Goal: Information Seeking & Learning: Check status

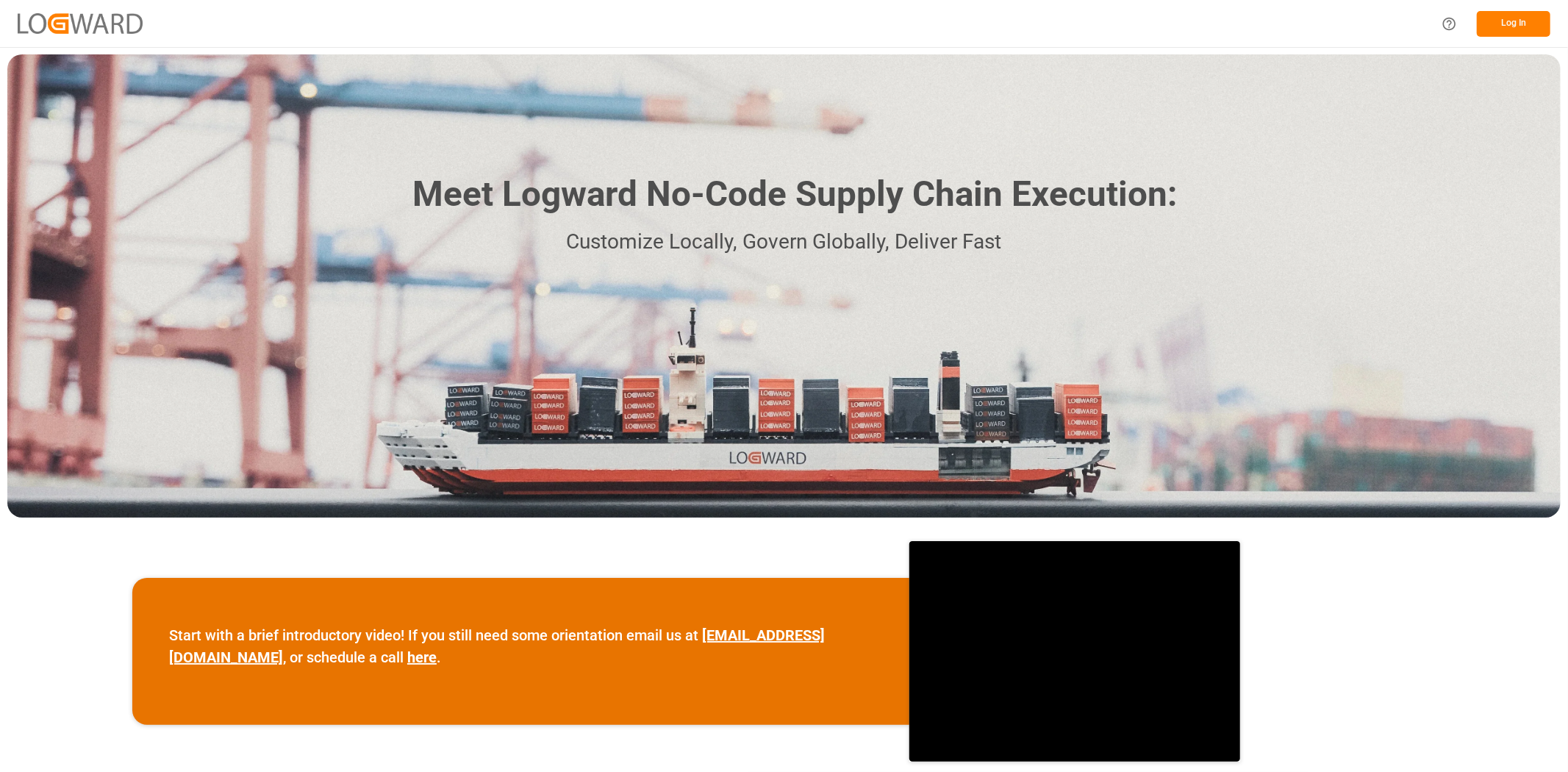
click at [1532, 23] on button "Log In" at bounding box center [1513, 23] width 73 height 26
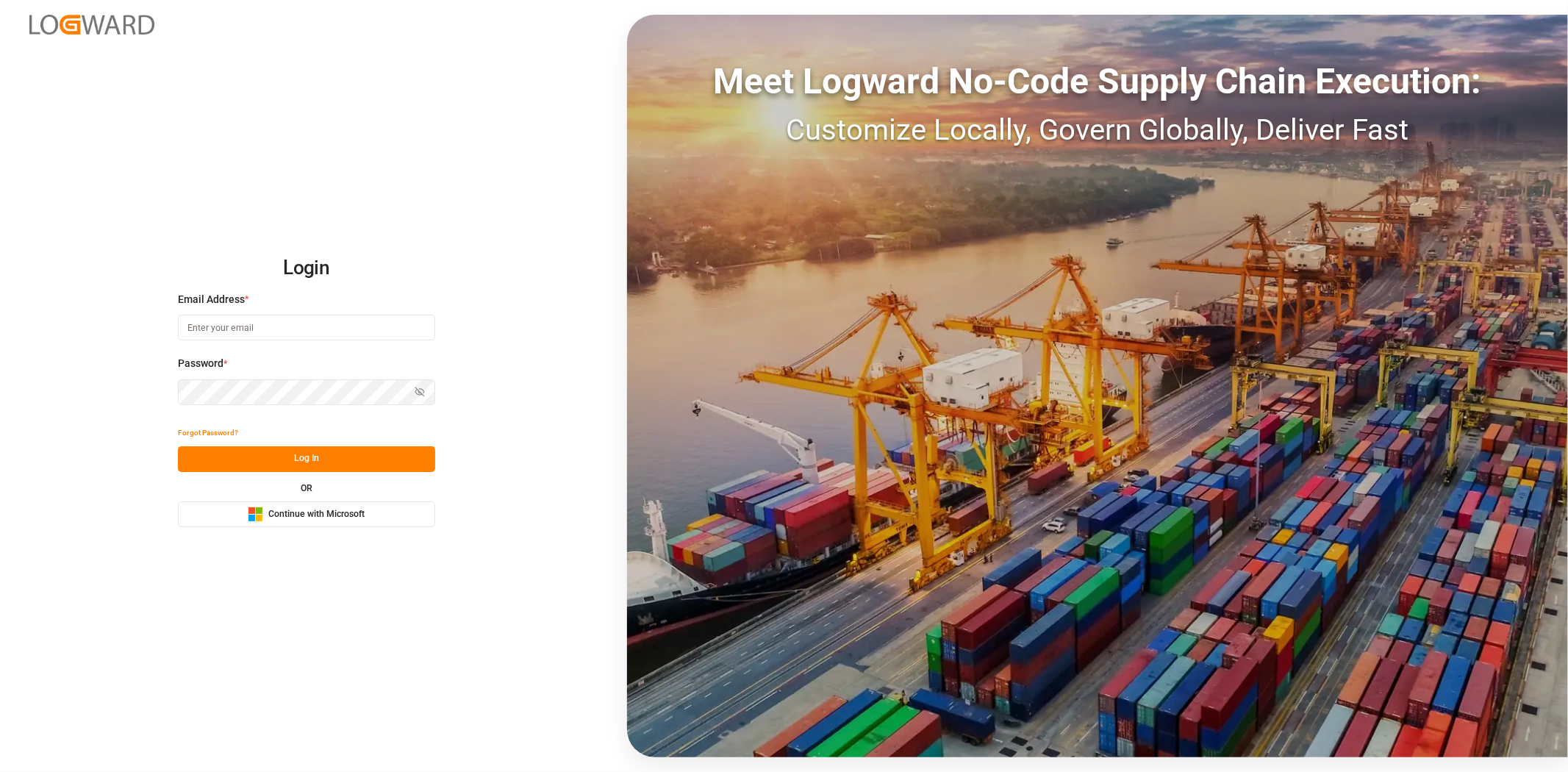
click at [297, 513] on span "Continue with Microsoft" at bounding box center [316, 515] width 96 height 13
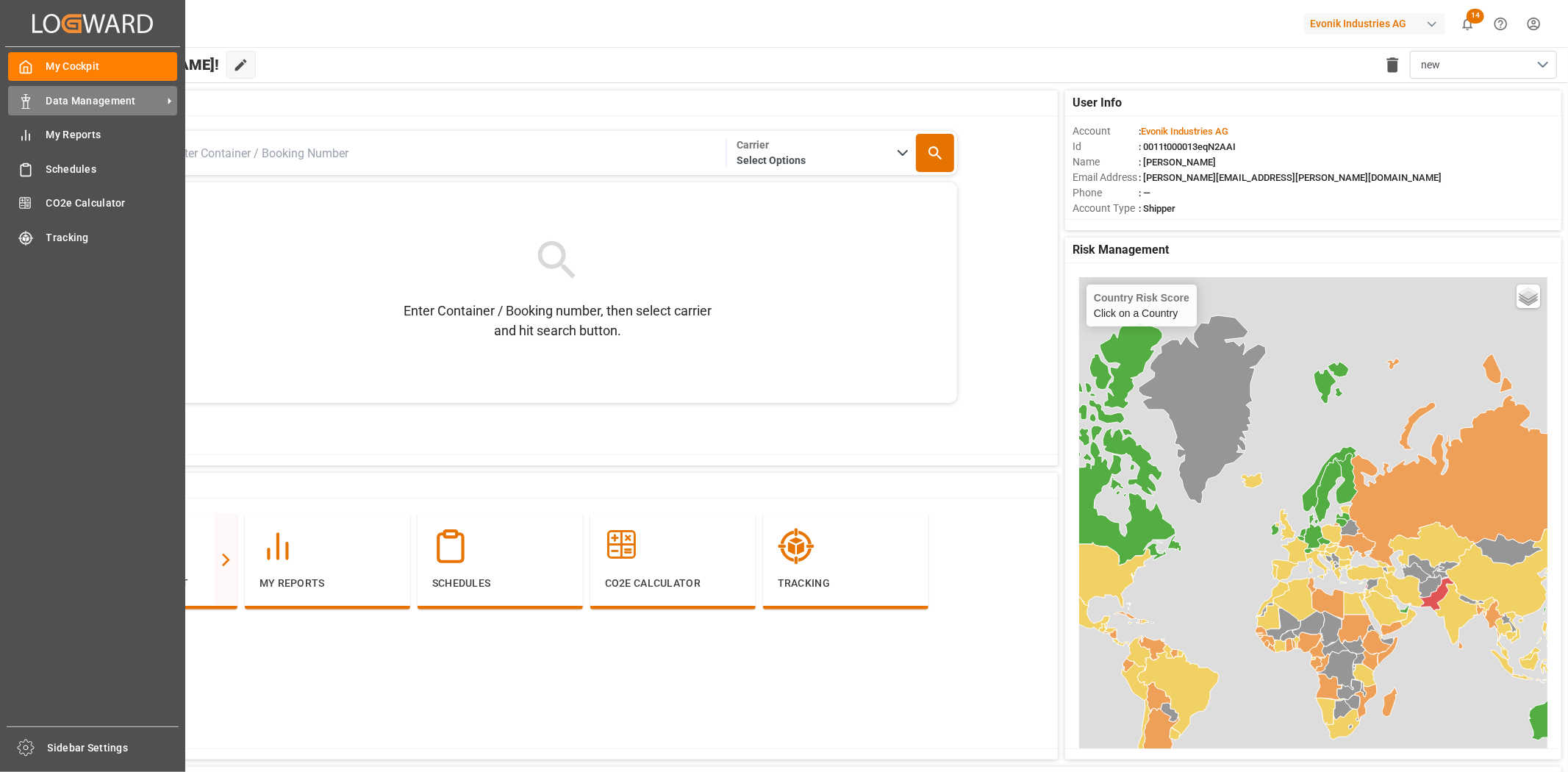
click at [77, 107] on span "Data Management" at bounding box center [104, 101] width 117 height 15
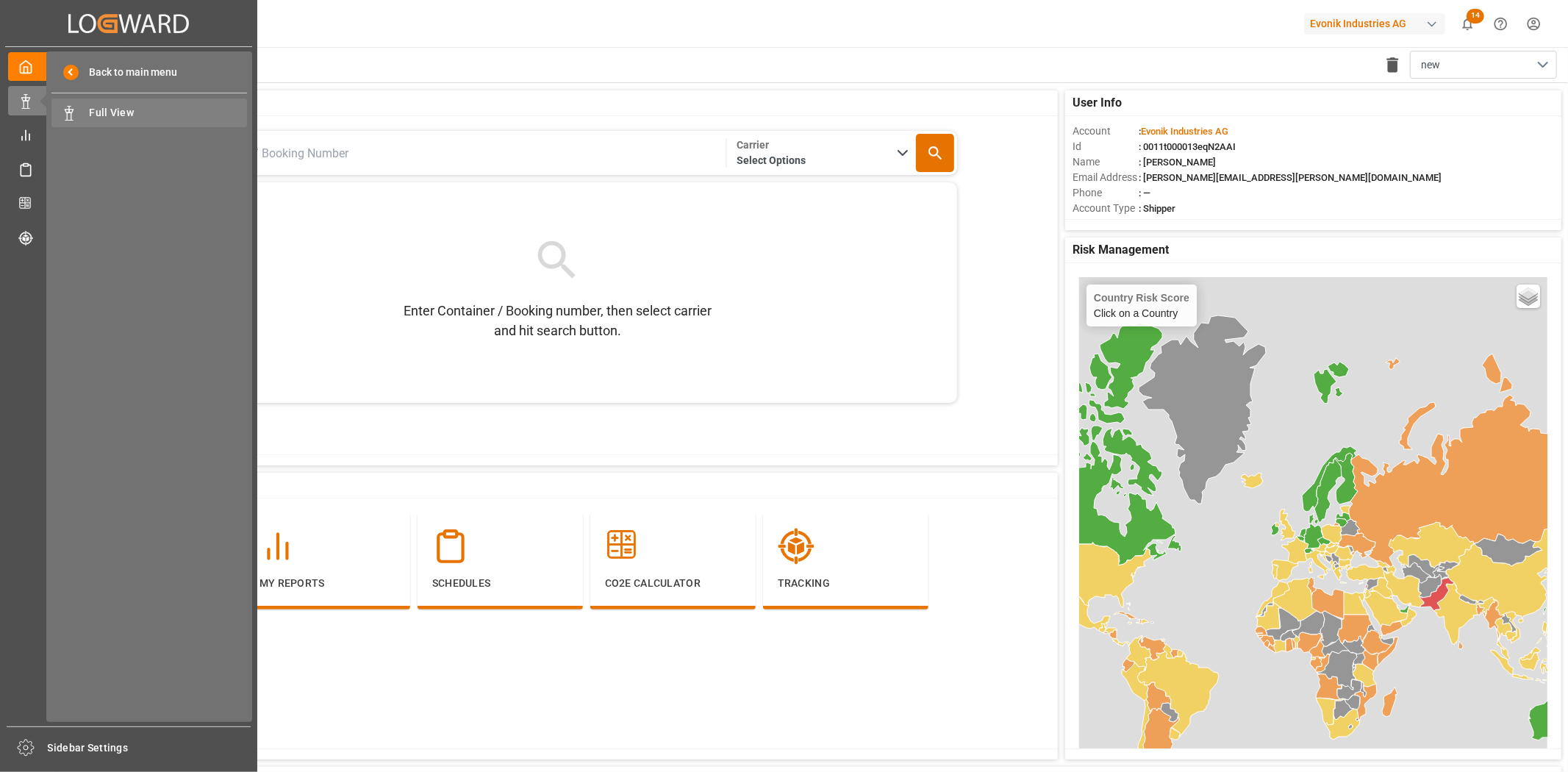
click at [110, 113] on span "Full View" at bounding box center [169, 113] width 158 height 15
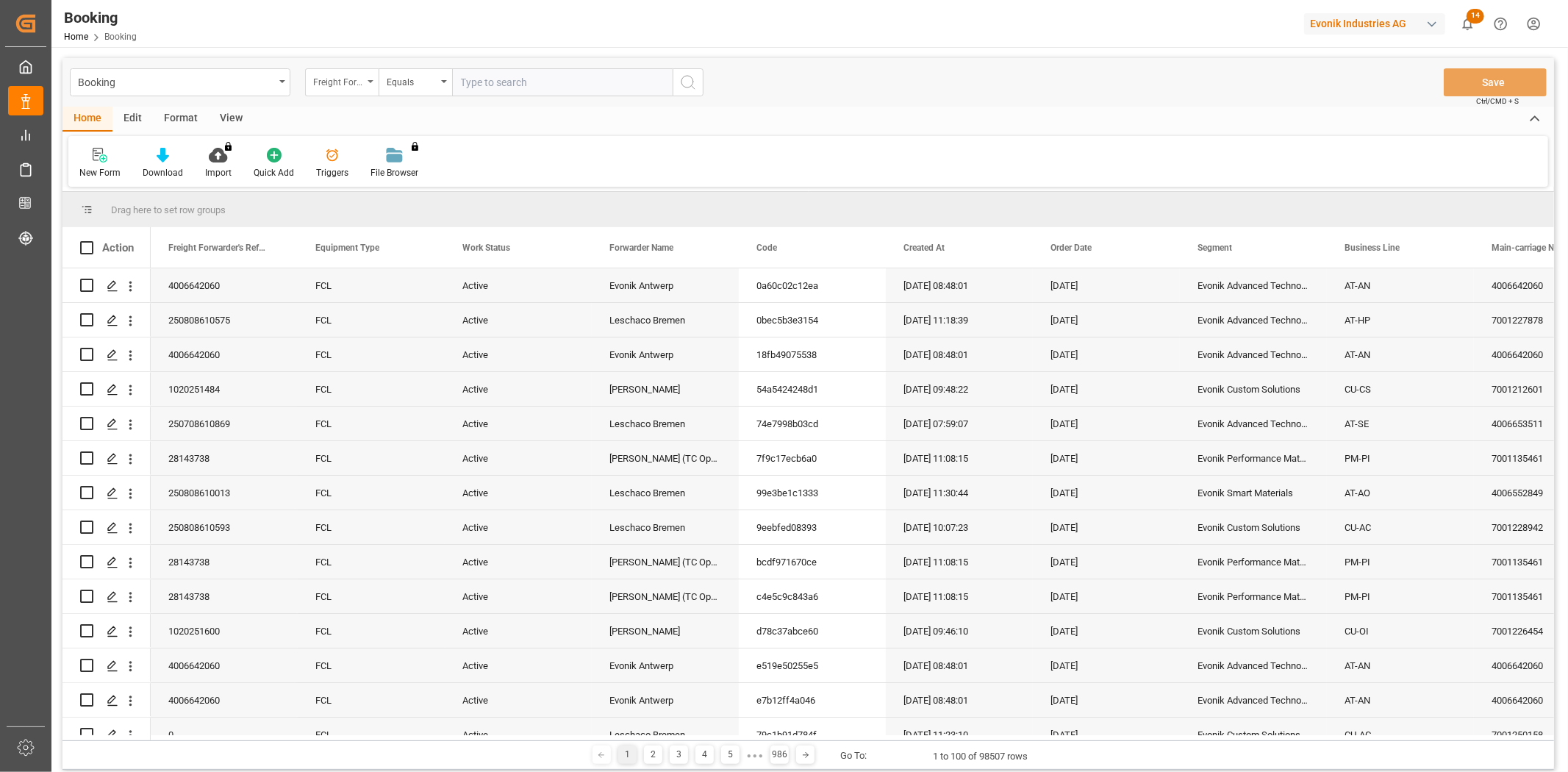
click at [353, 85] on div "Freight Forwarder's Reference No." at bounding box center [338, 81] width 50 height 17
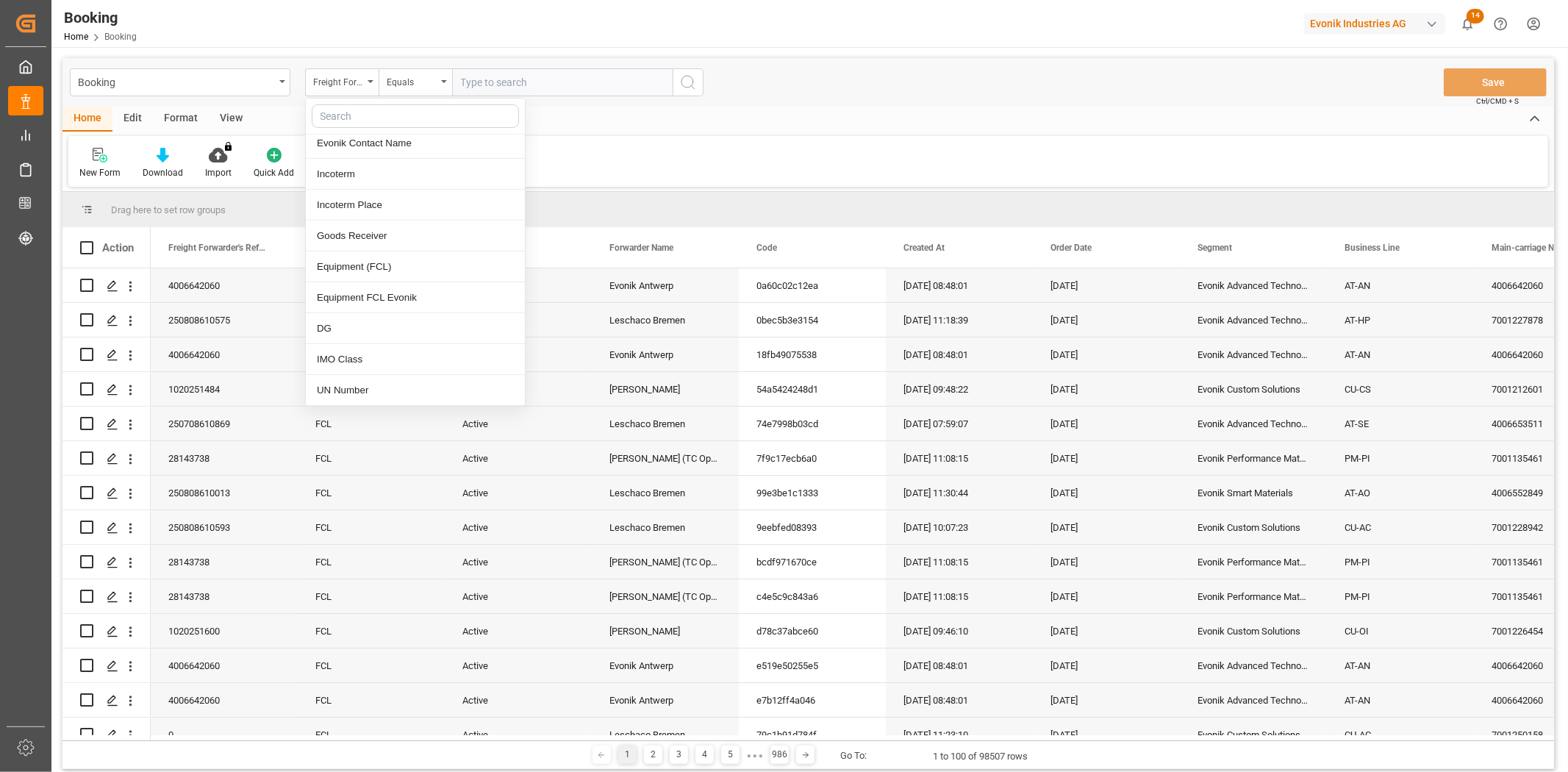
scroll to position [490, 0]
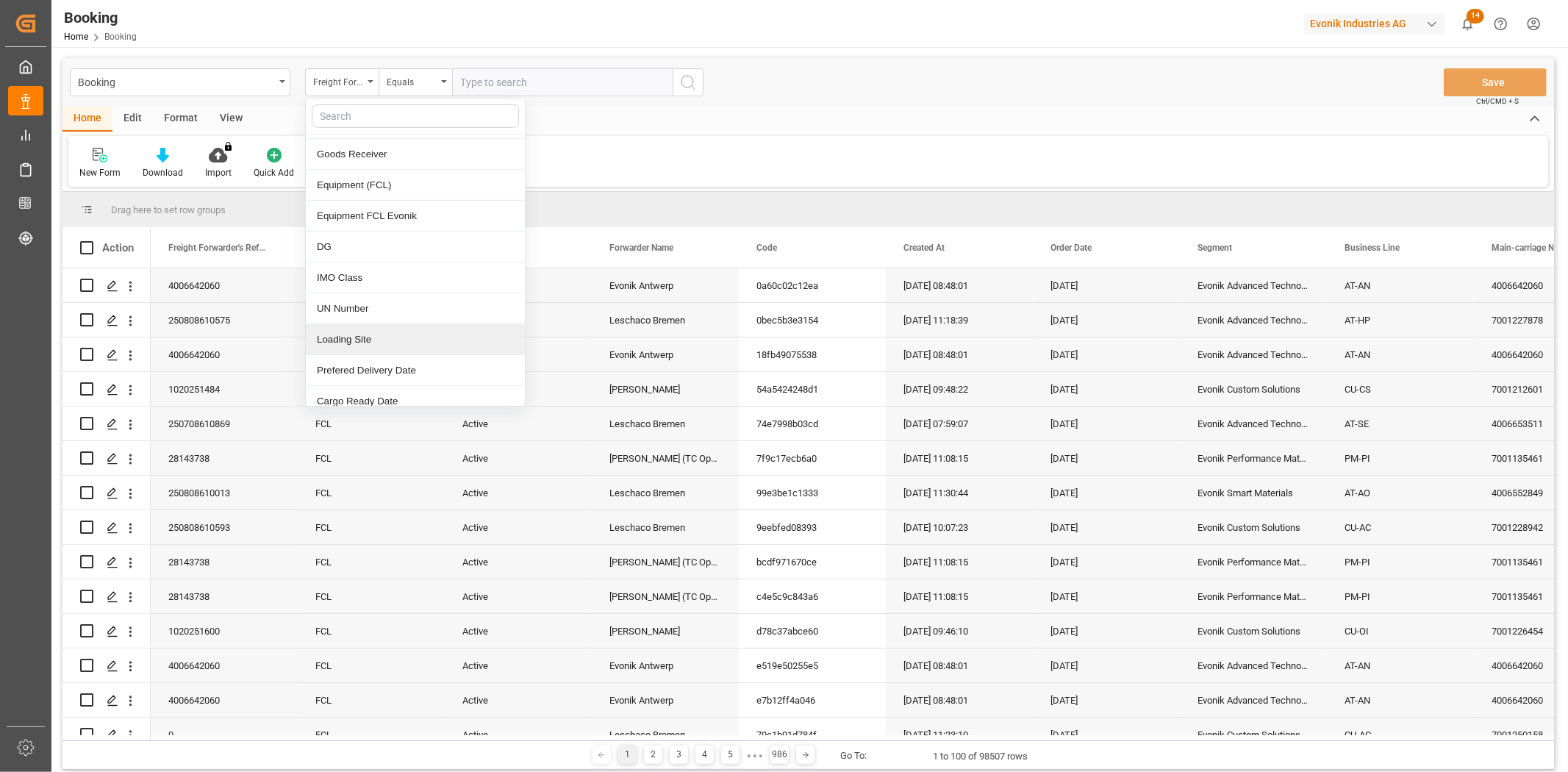
click at [389, 332] on div "Loading Site" at bounding box center [414, 339] width 219 height 31
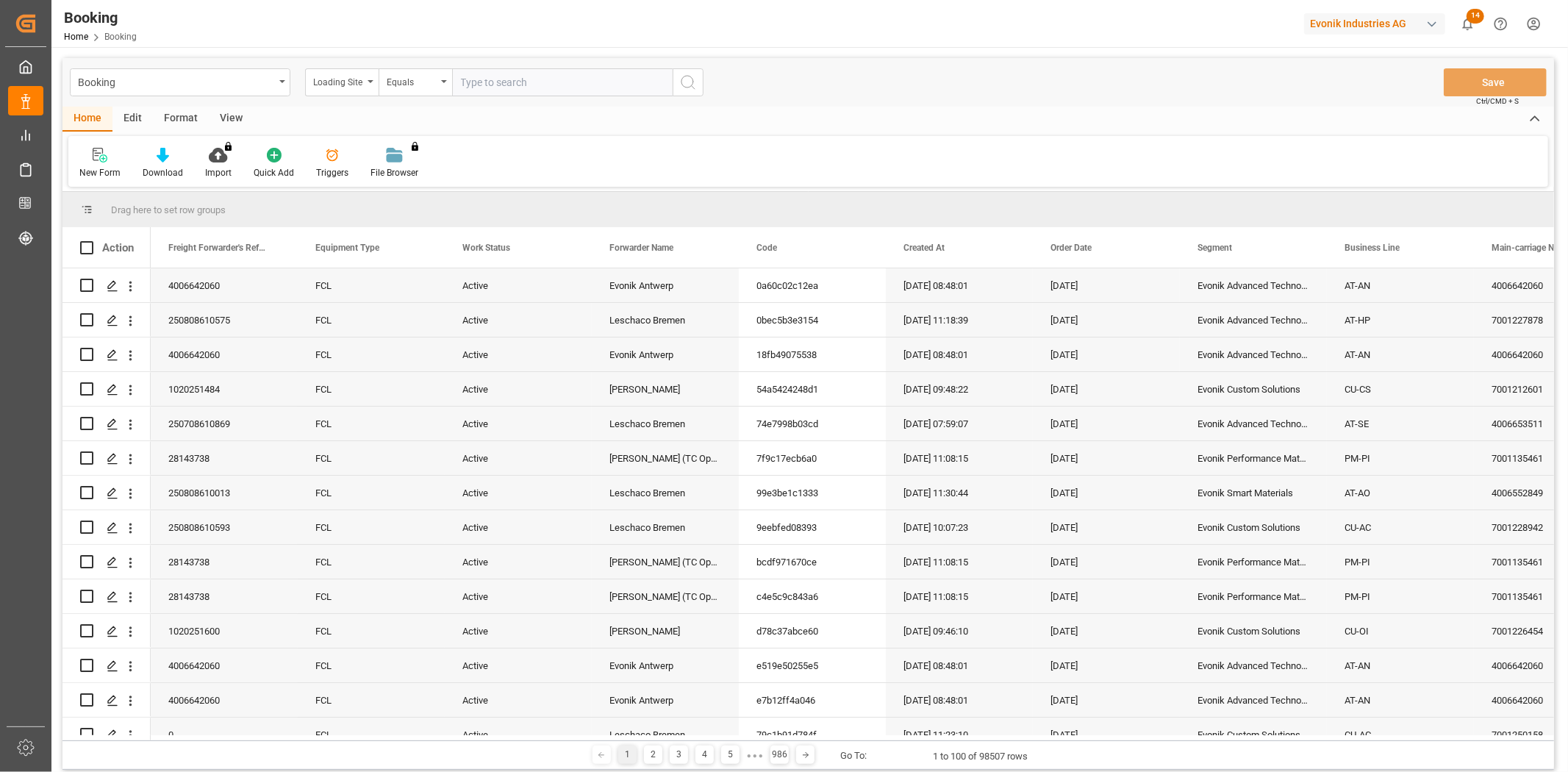
click at [552, 77] on input "text" at bounding box center [562, 82] width 221 height 28
type input "[PERSON_NAME]"
click at [683, 85] on circle "search button" at bounding box center [687, 82] width 12 height 12
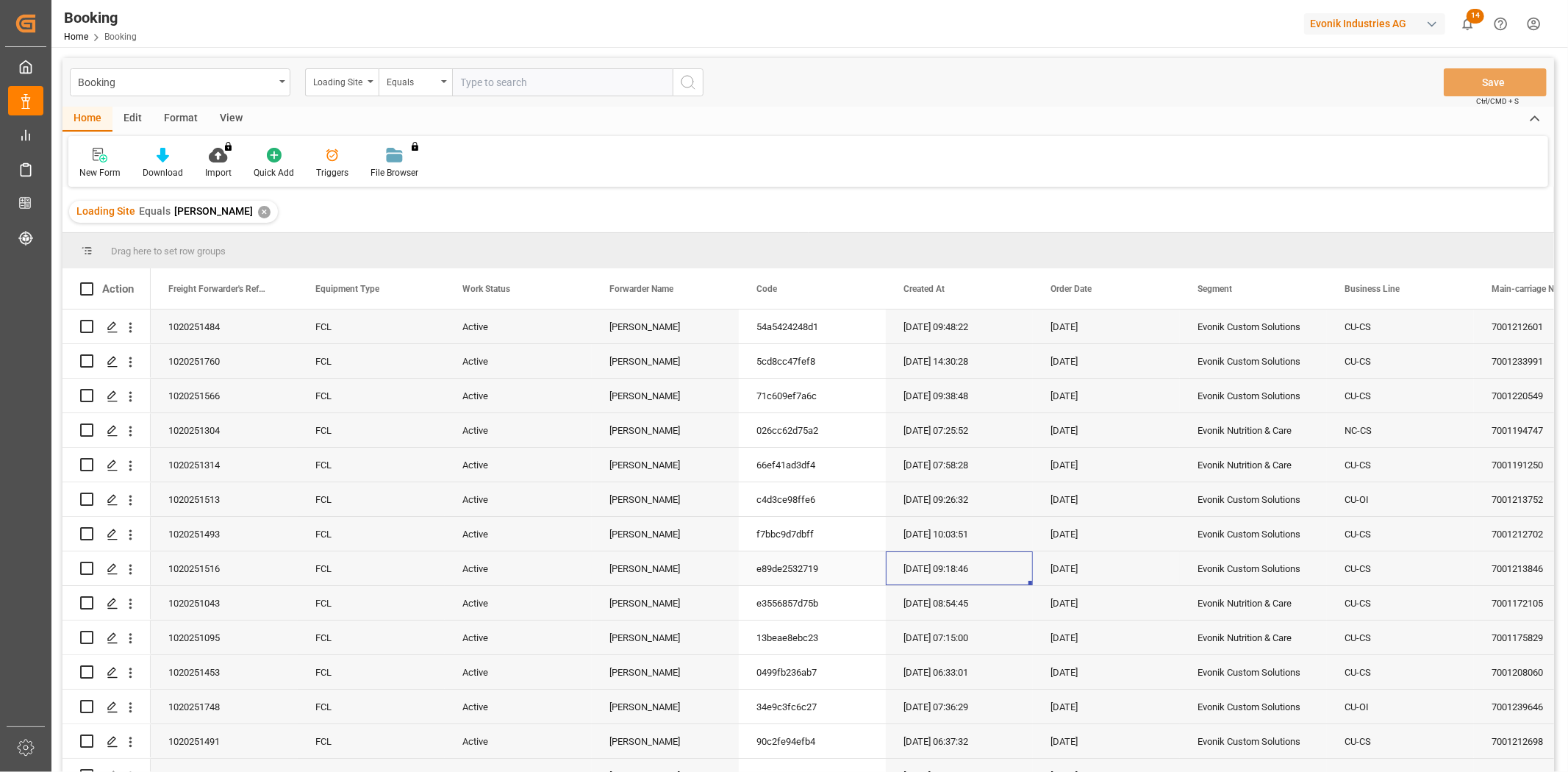
click at [1031, 551] on div "[DATE] 09:18:46" at bounding box center [959, 568] width 147 height 34
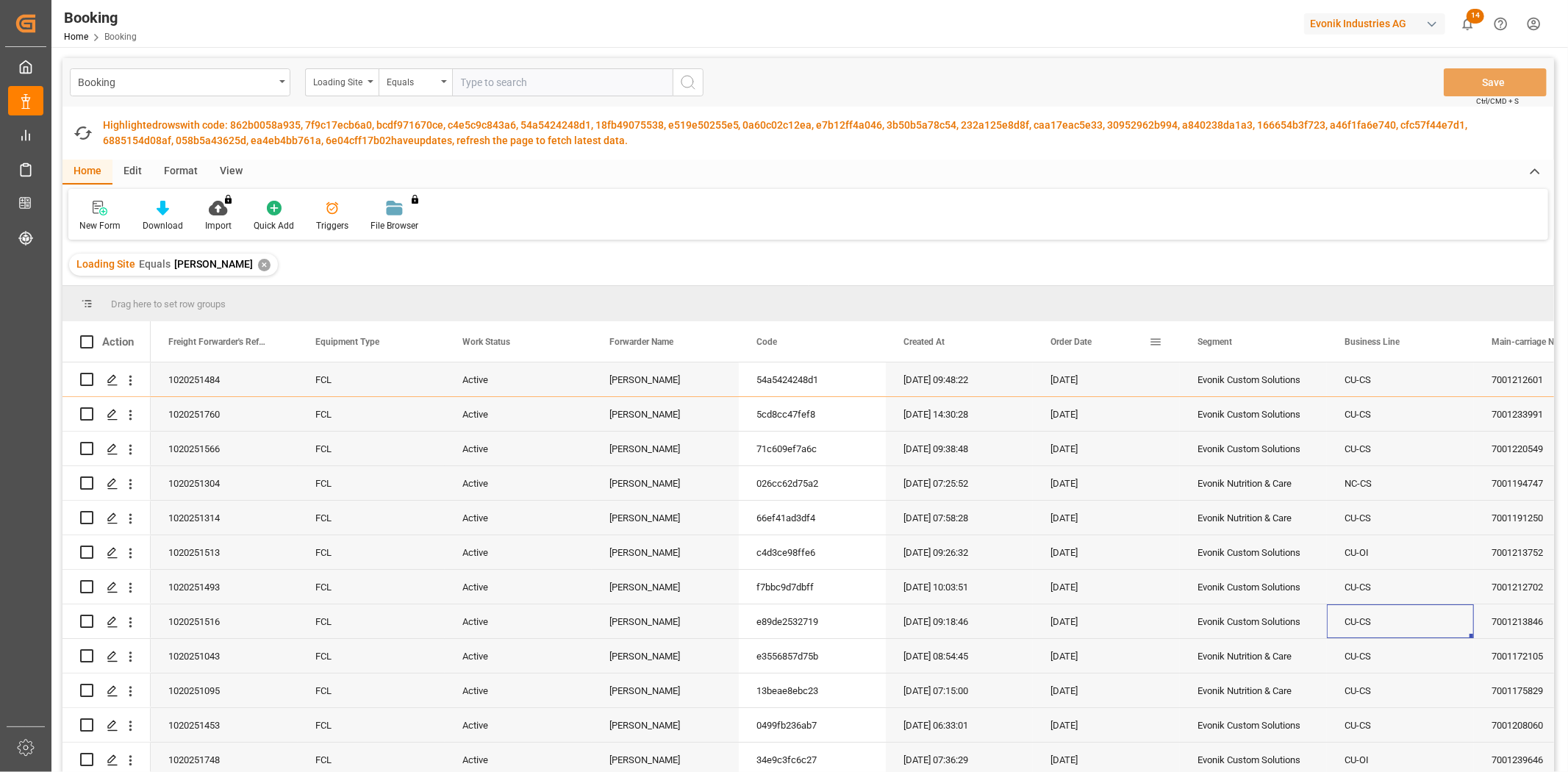
click at [1128, 346] on div "Order Date" at bounding box center [1100, 341] width 98 height 40
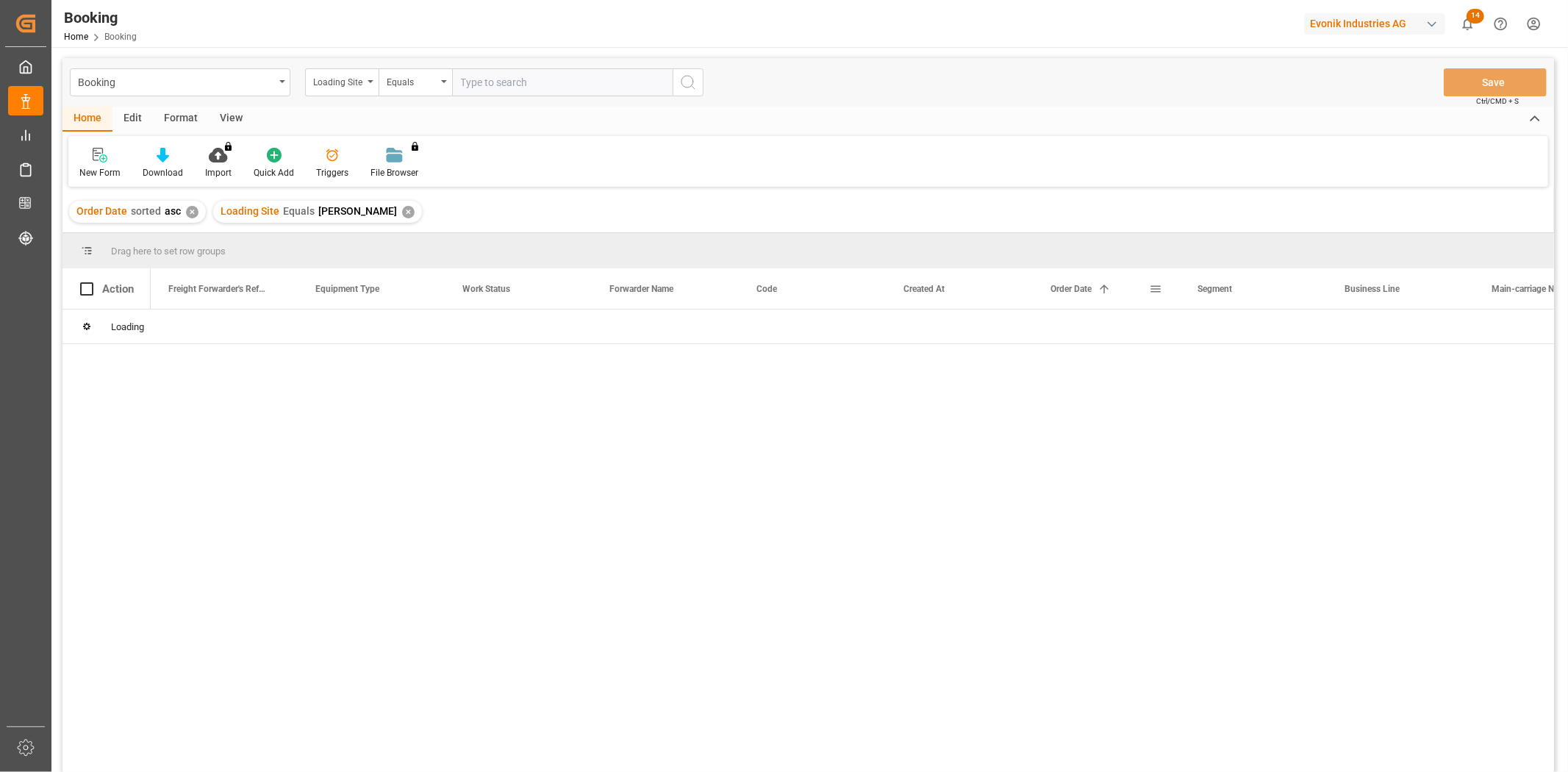
click at [1105, 296] on div "Order Date 1" at bounding box center [1100, 288] width 98 height 40
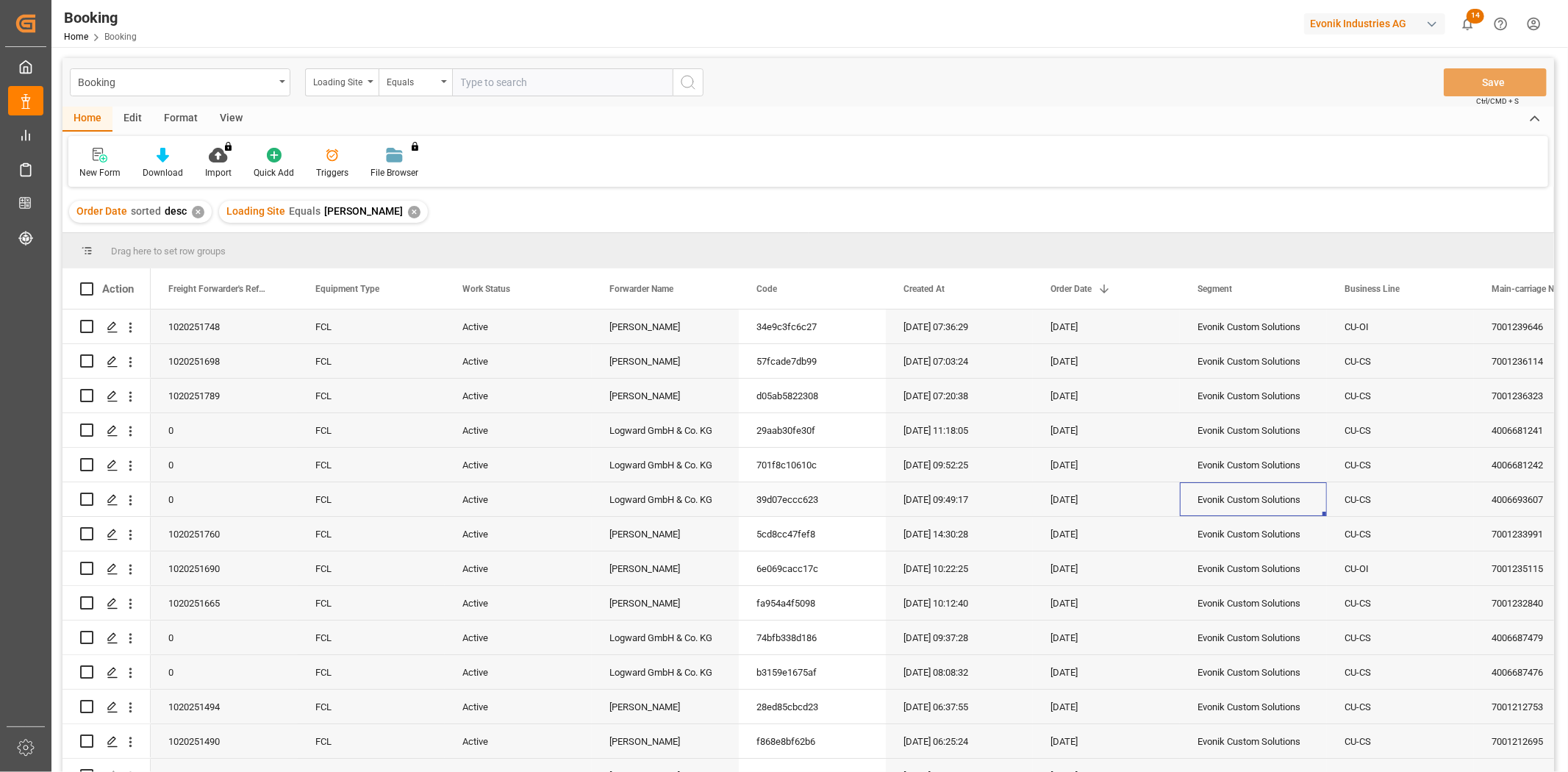
click at [1213, 516] on div "Evonik Custom Solutions" at bounding box center [1253, 498] width 147 height 34
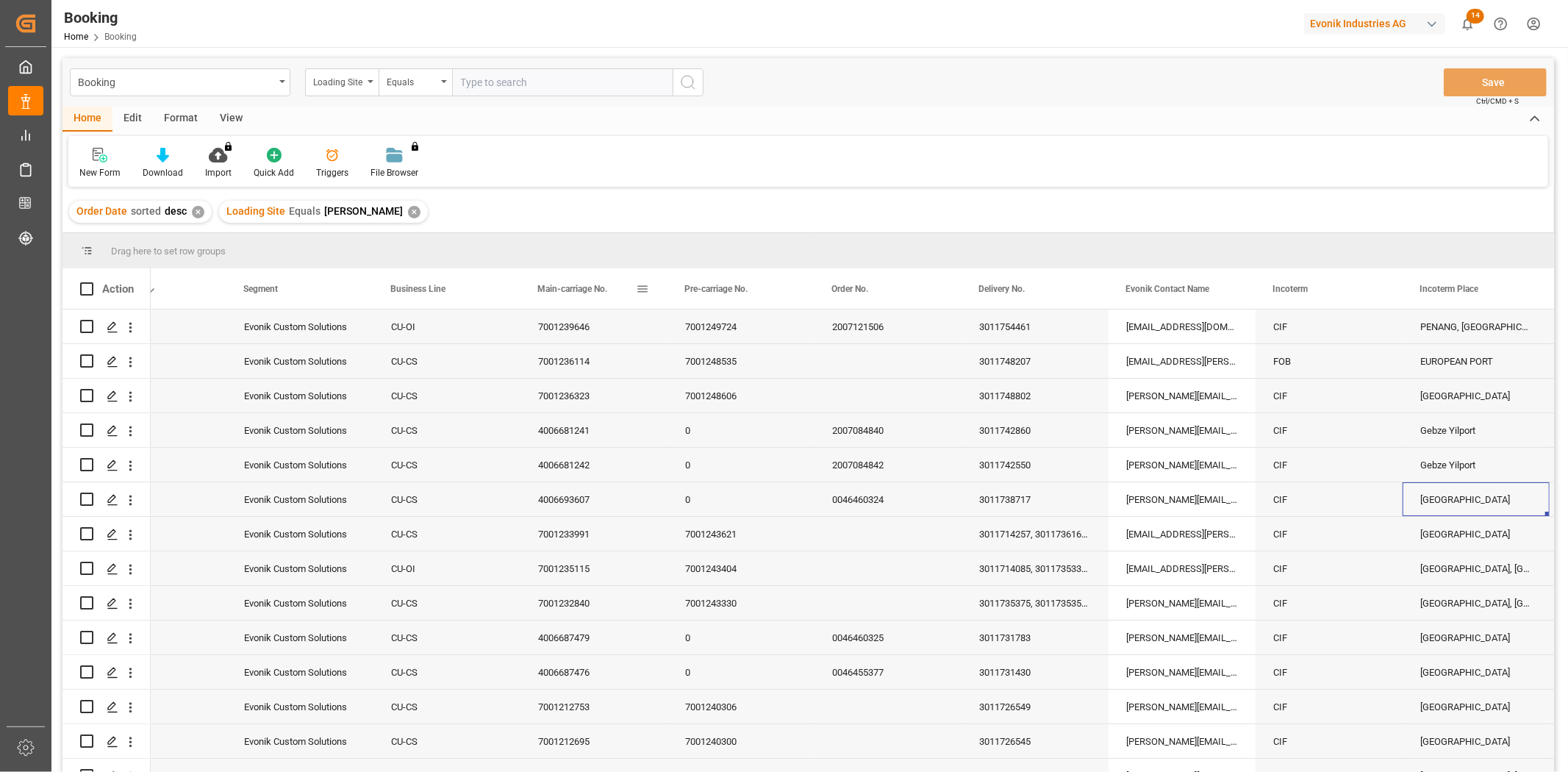
click at [642, 289] on span at bounding box center [643, 289] width 13 height 13
click at [858, 324] on span "Pin Left" at bounding box center [873, 328] width 62 height 28
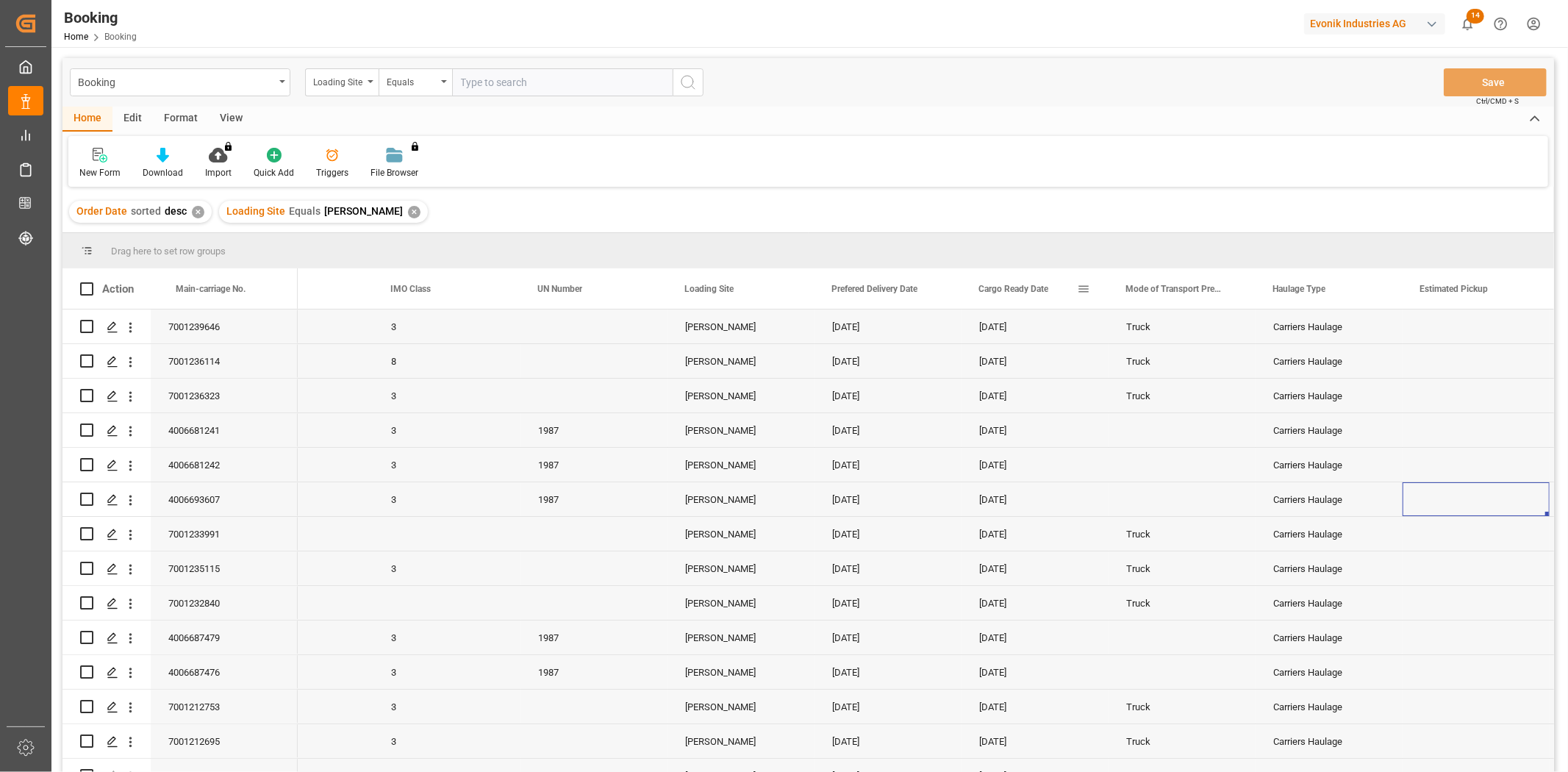
click at [1077, 288] on span at bounding box center [1084, 289] width 13 height 13
click at [1294, 324] on span "Pin Left" at bounding box center [1315, 328] width 62 height 28
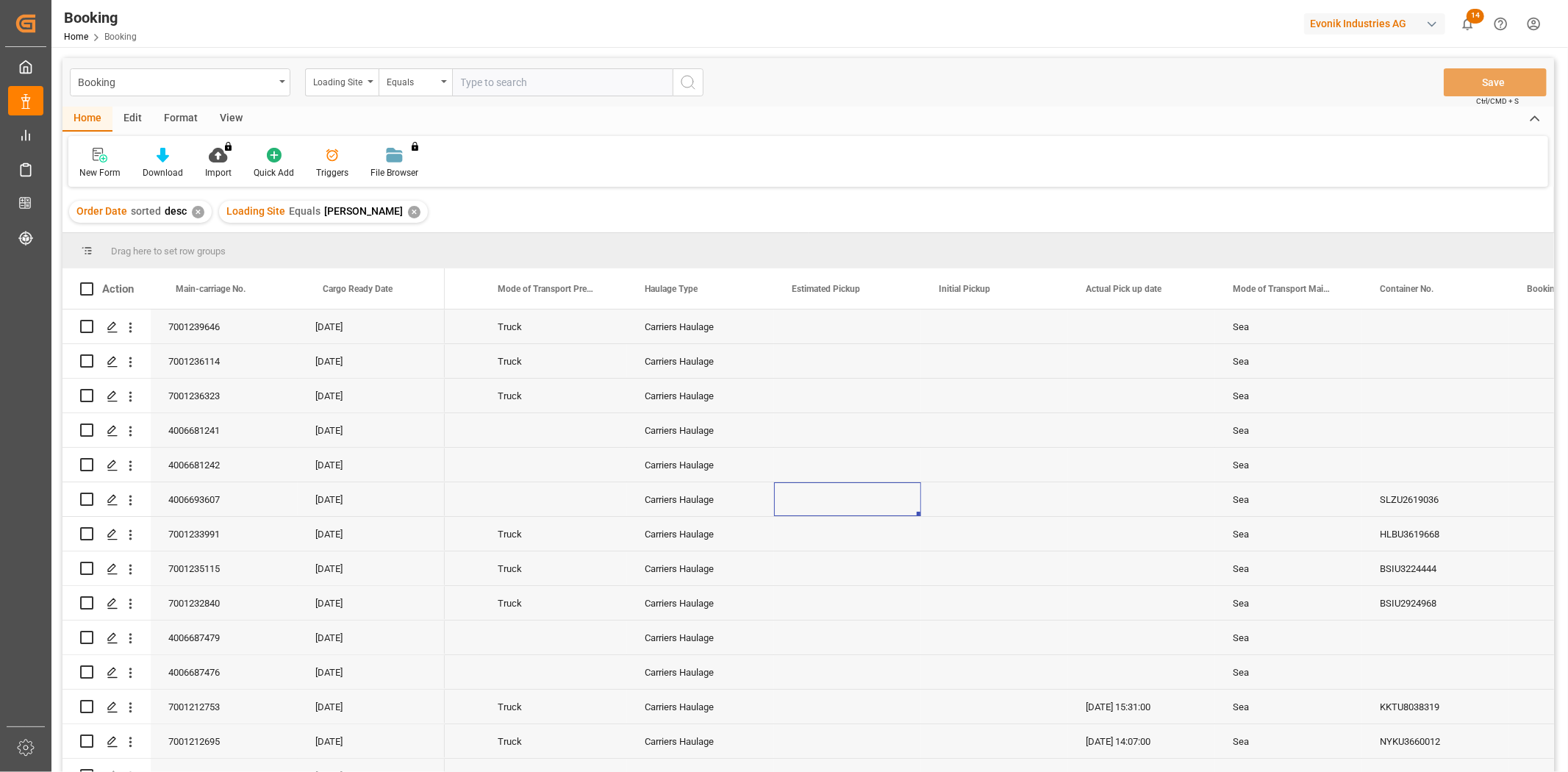
click at [1252, 436] on div "Sea" at bounding box center [1289, 430] width 147 height 34
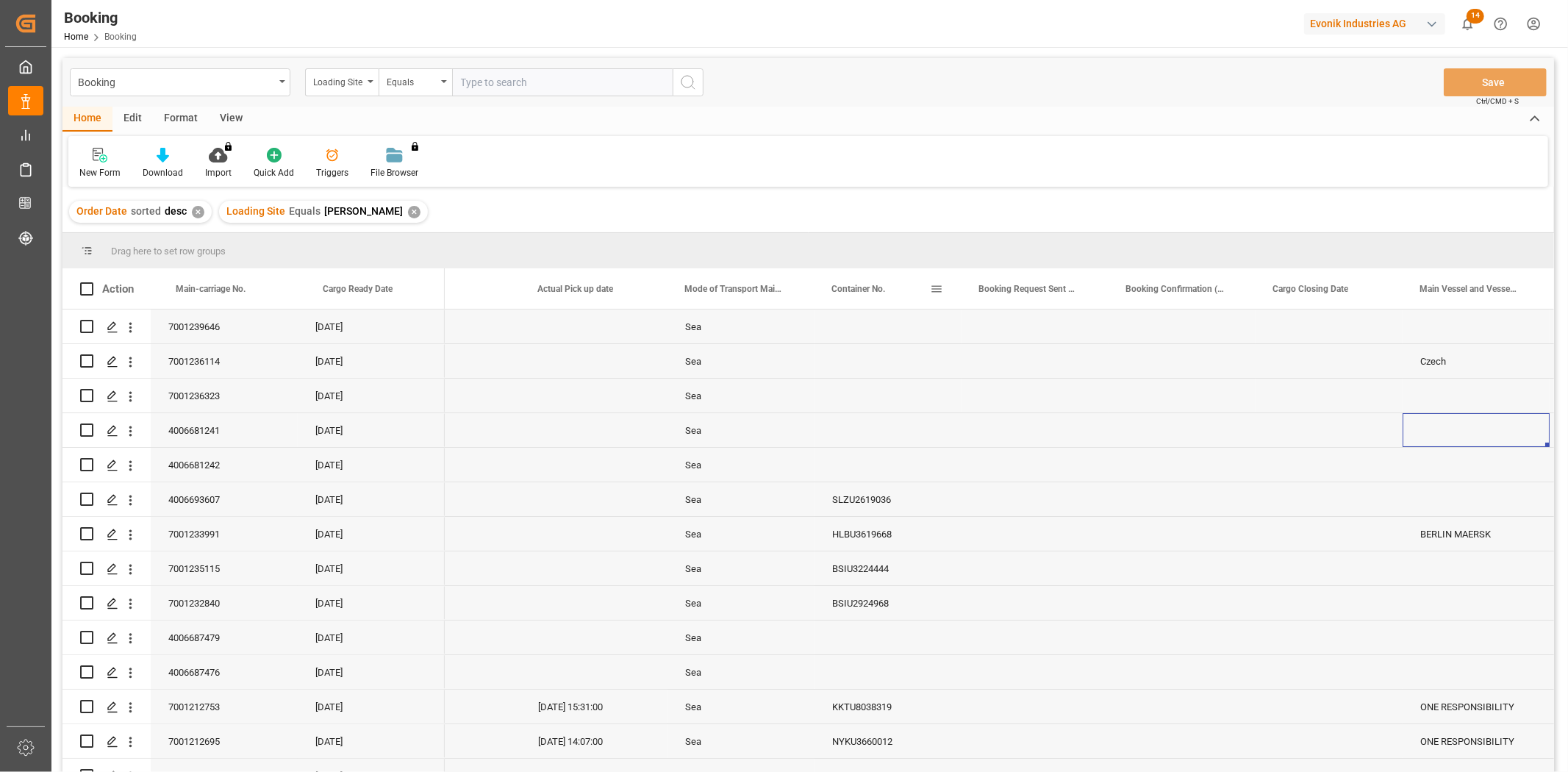
click at [942, 293] on span at bounding box center [937, 289] width 13 height 13
click at [1166, 328] on span "Pin Left" at bounding box center [1150, 328] width 62 height 28
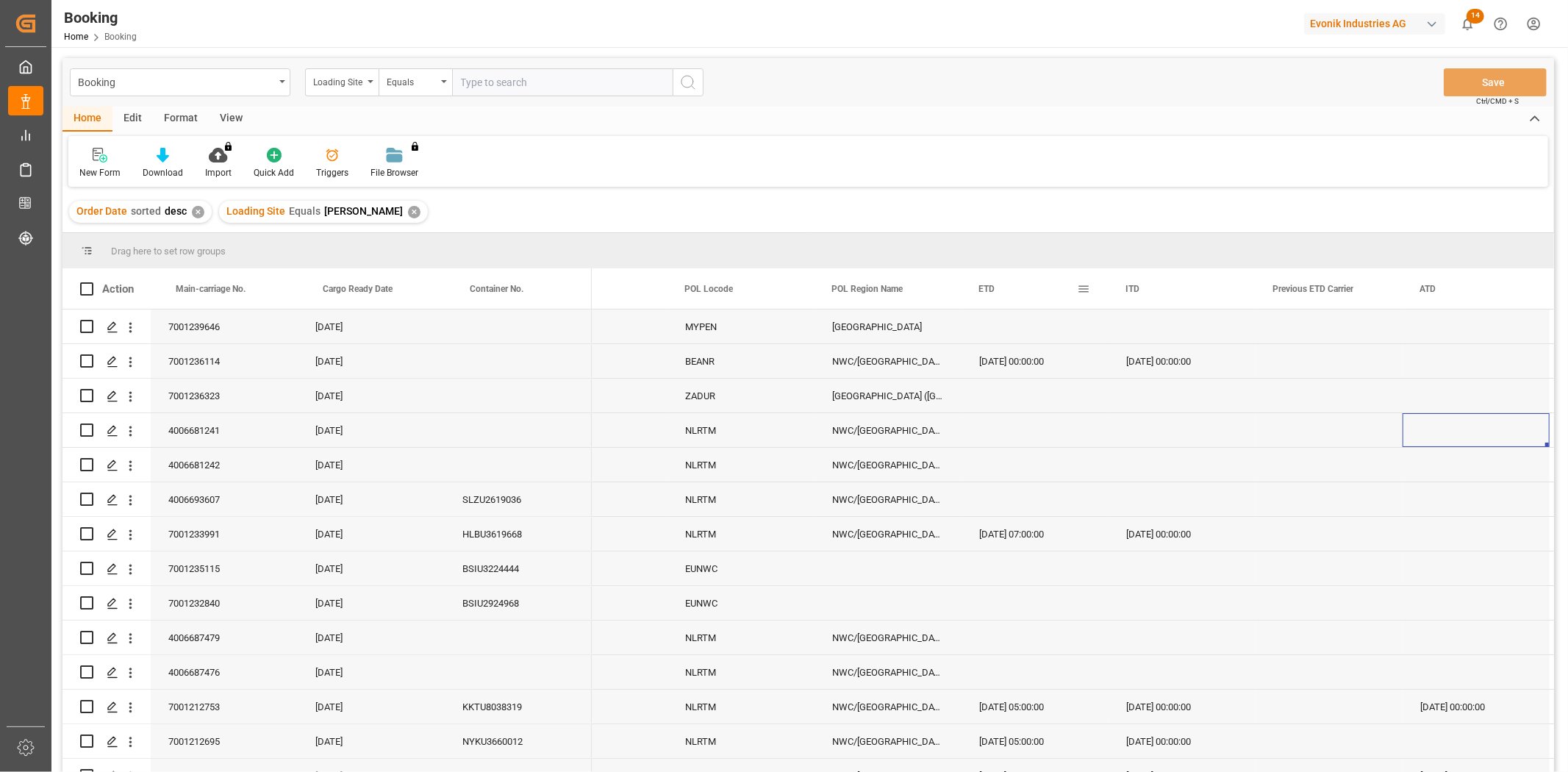
click at [1083, 293] on span at bounding box center [1084, 289] width 13 height 13
click at [1254, 335] on span at bounding box center [1248, 328] width 25 height 28
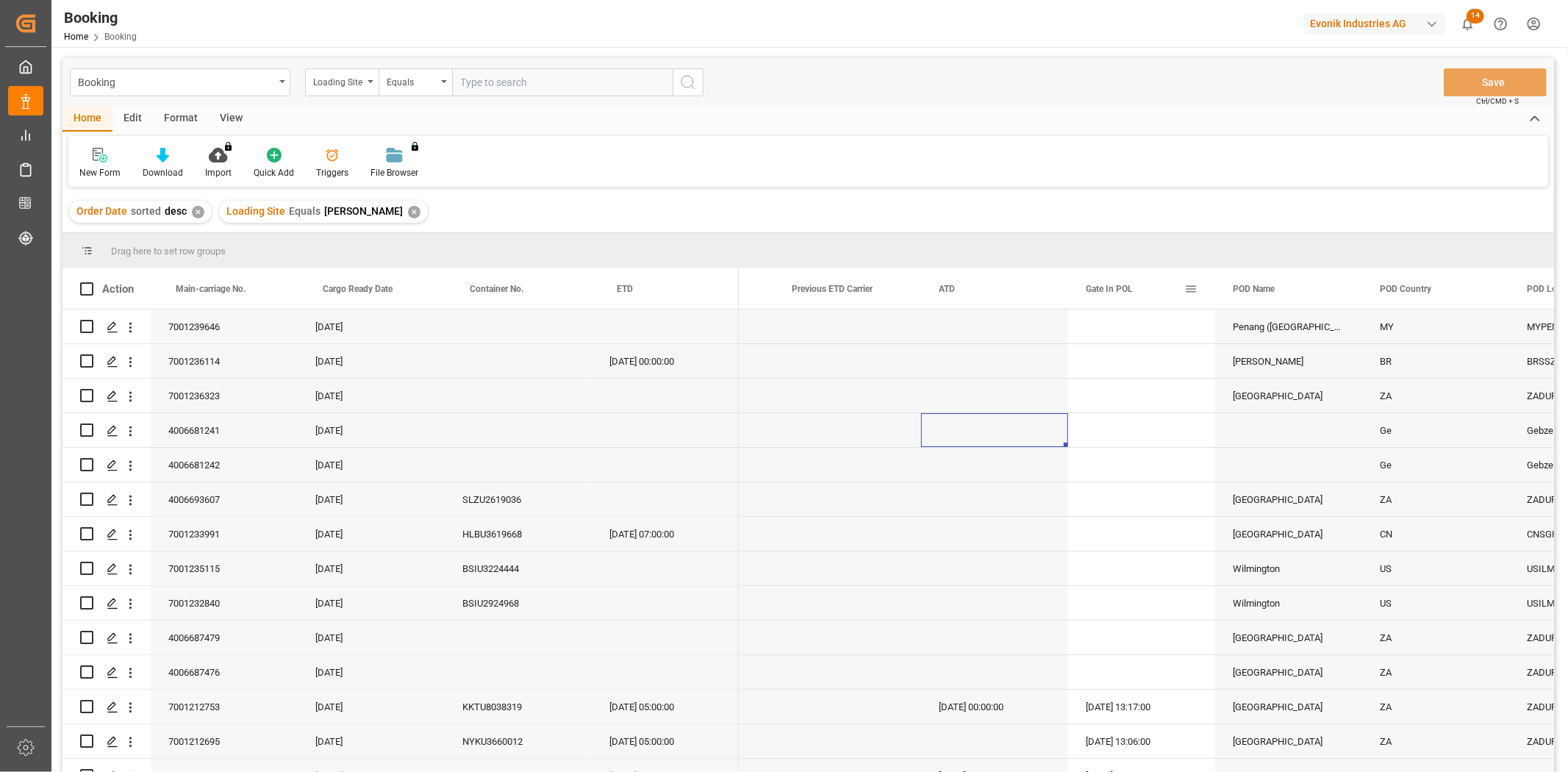
click at [1191, 290] on span at bounding box center [1191, 289] width 13 height 13
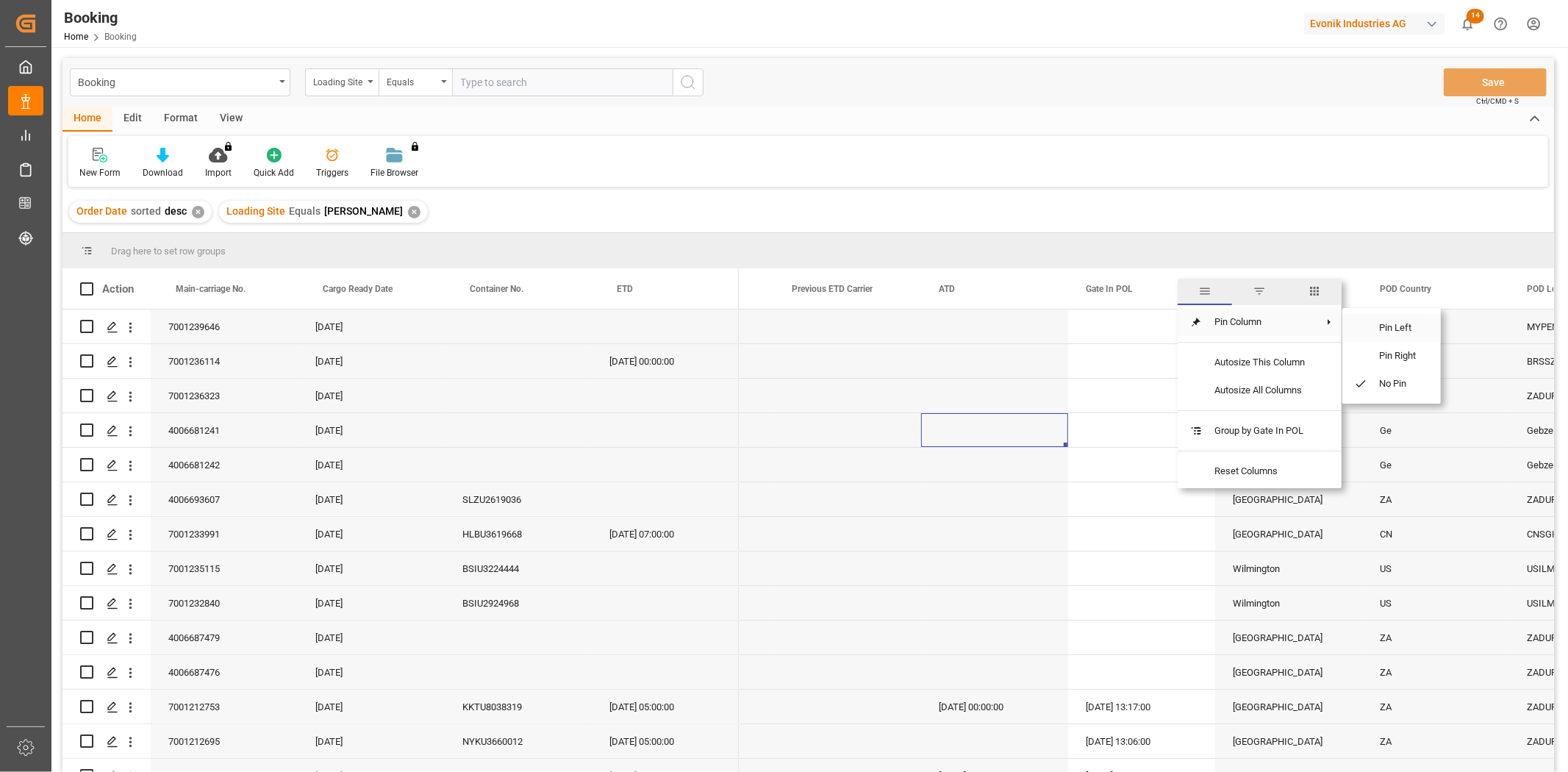
click at [1382, 329] on span "Pin Left" at bounding box center [1398, 328] width 62 height 28
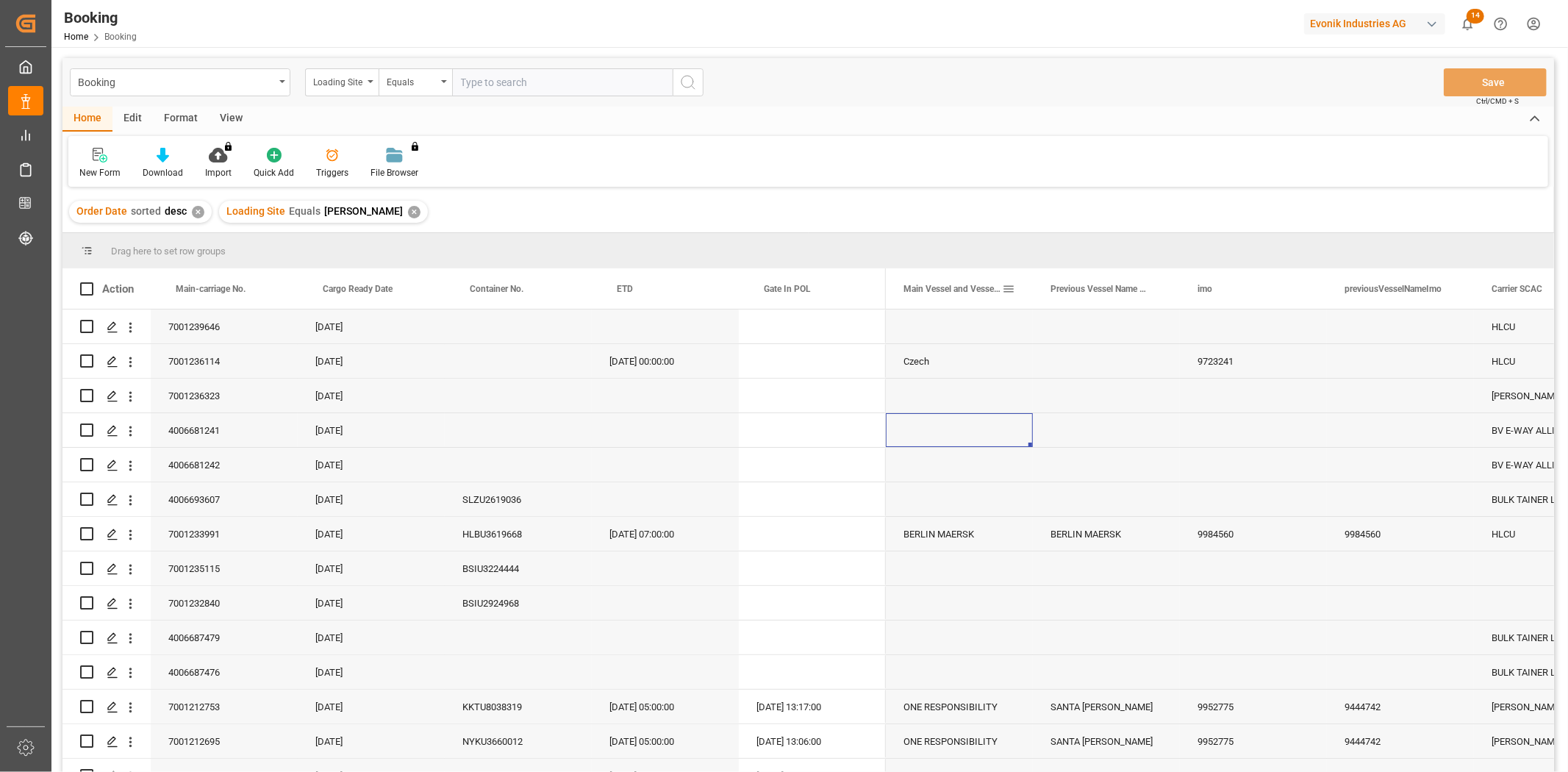
click at [1002, 282] on span at bounding box center [1009, 289] width 13 height 13
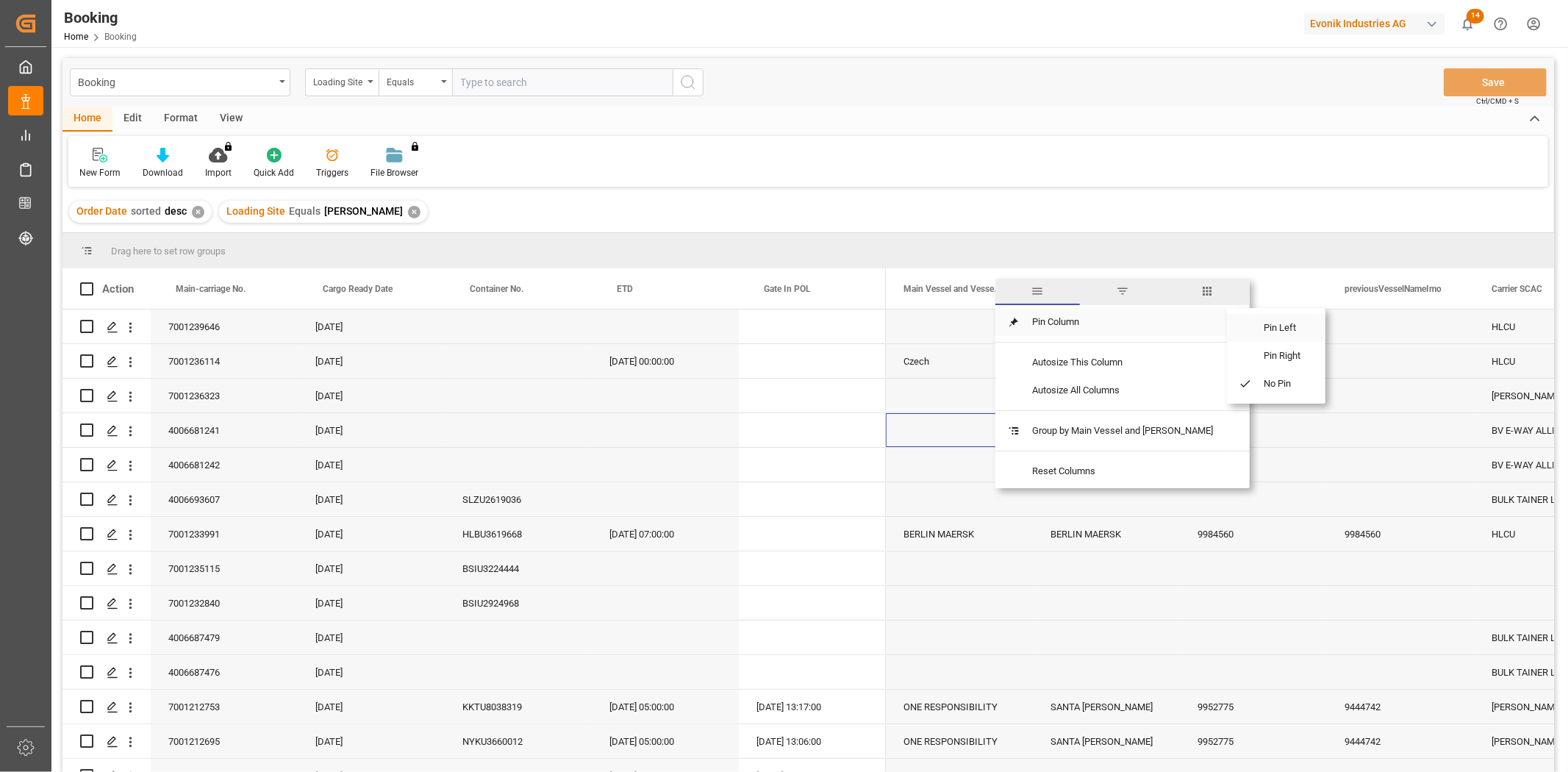
click at [1285, 332] on span "Pin Left" at bounding box center [1283, 328] width 62 height 28
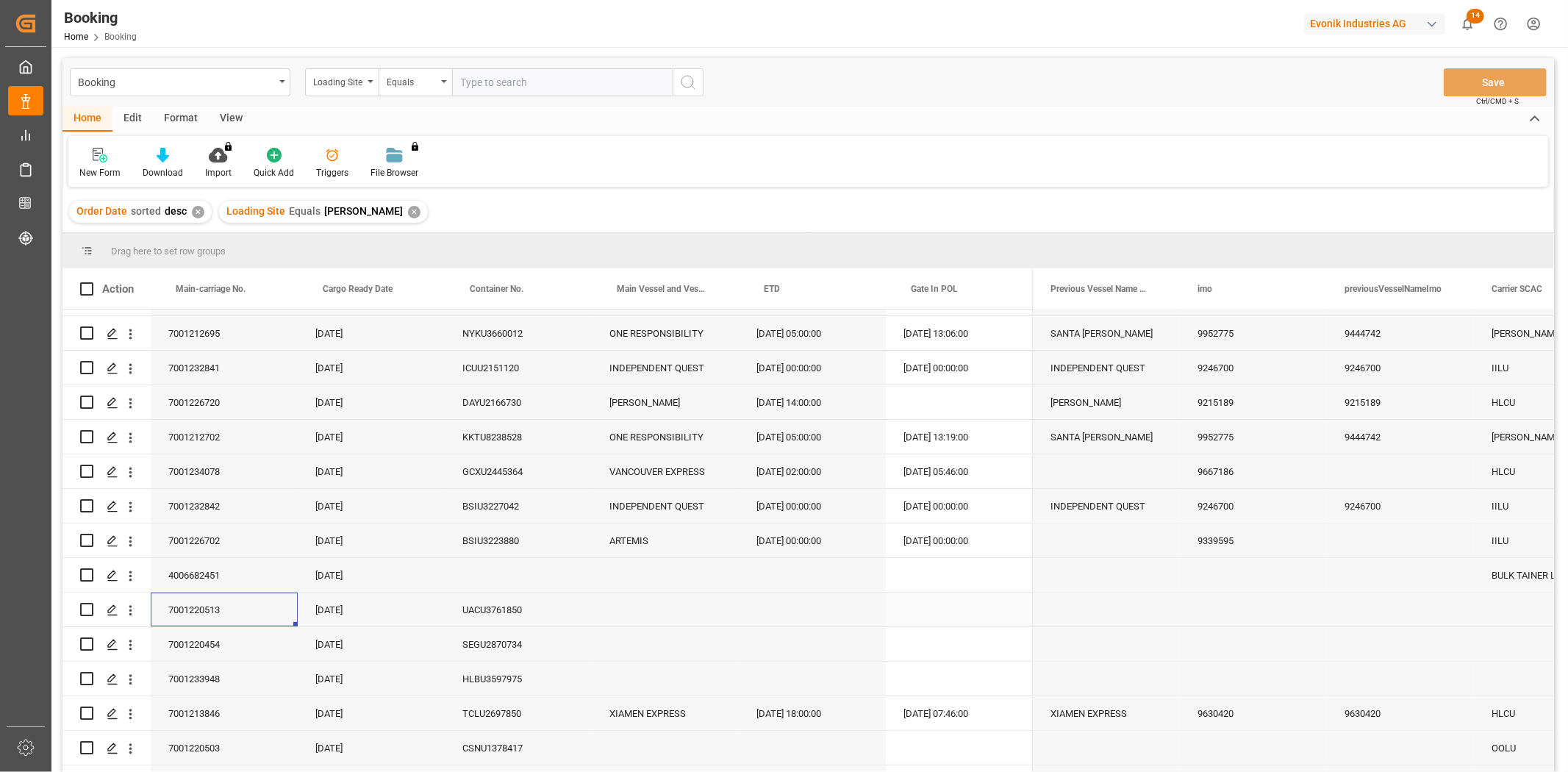
click at [197, 614] on div "7001220513" at bounding box center [224, 609] width 147 height 34
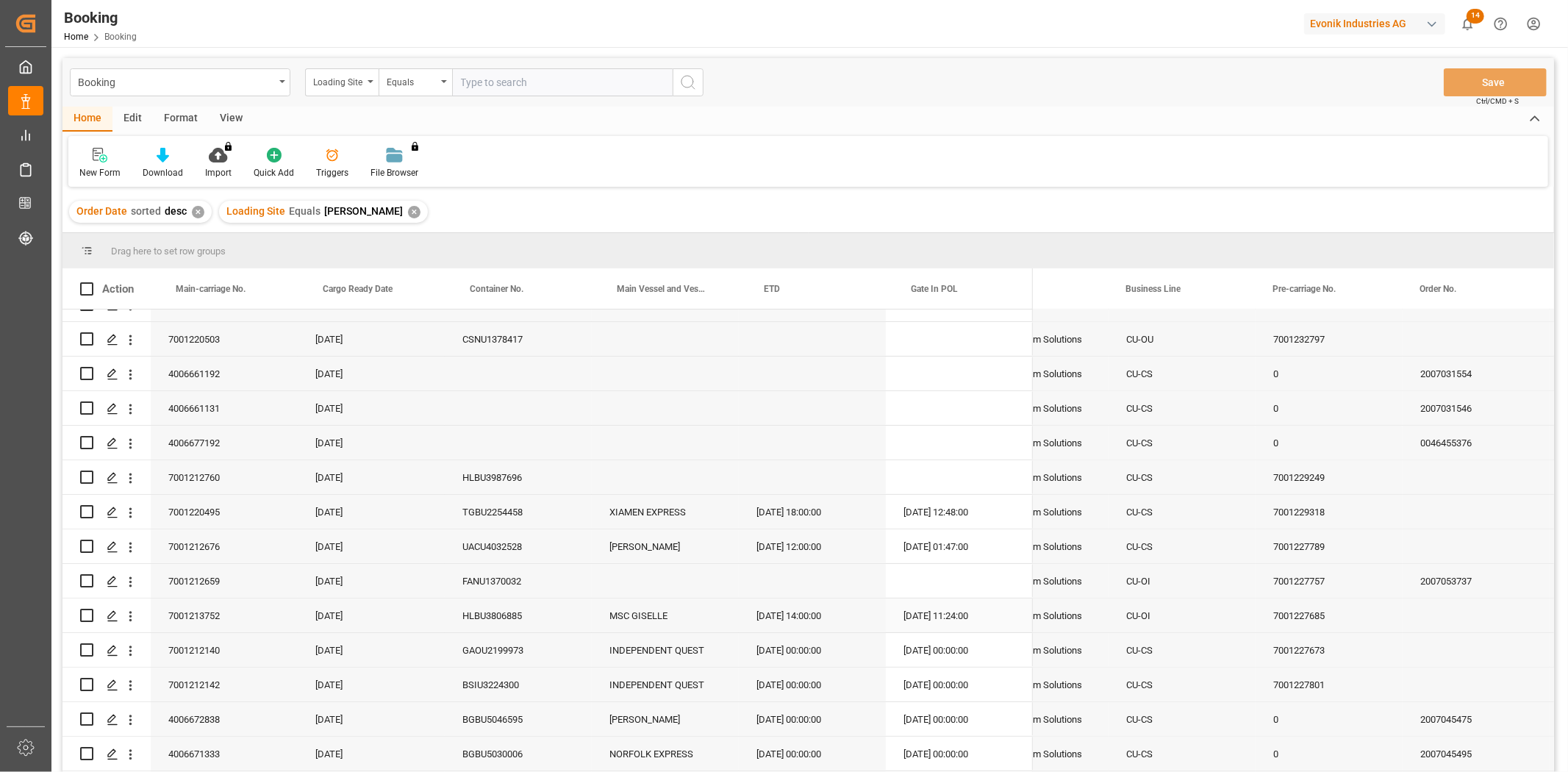
scroll to position [898, 0]
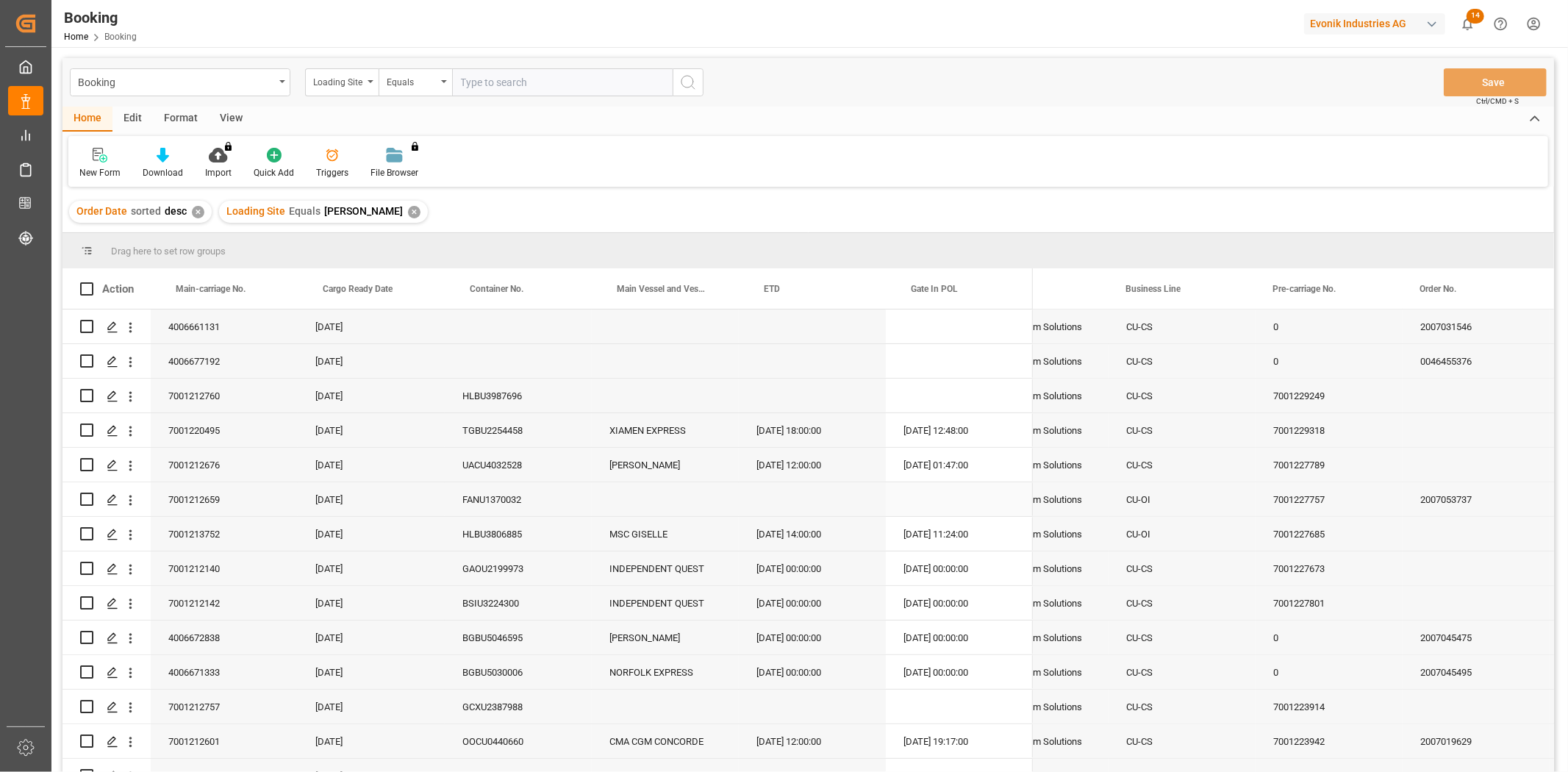
click at [1362, 504] on div "7001227757" at bounding box center [1329, 498] width 147 height 34
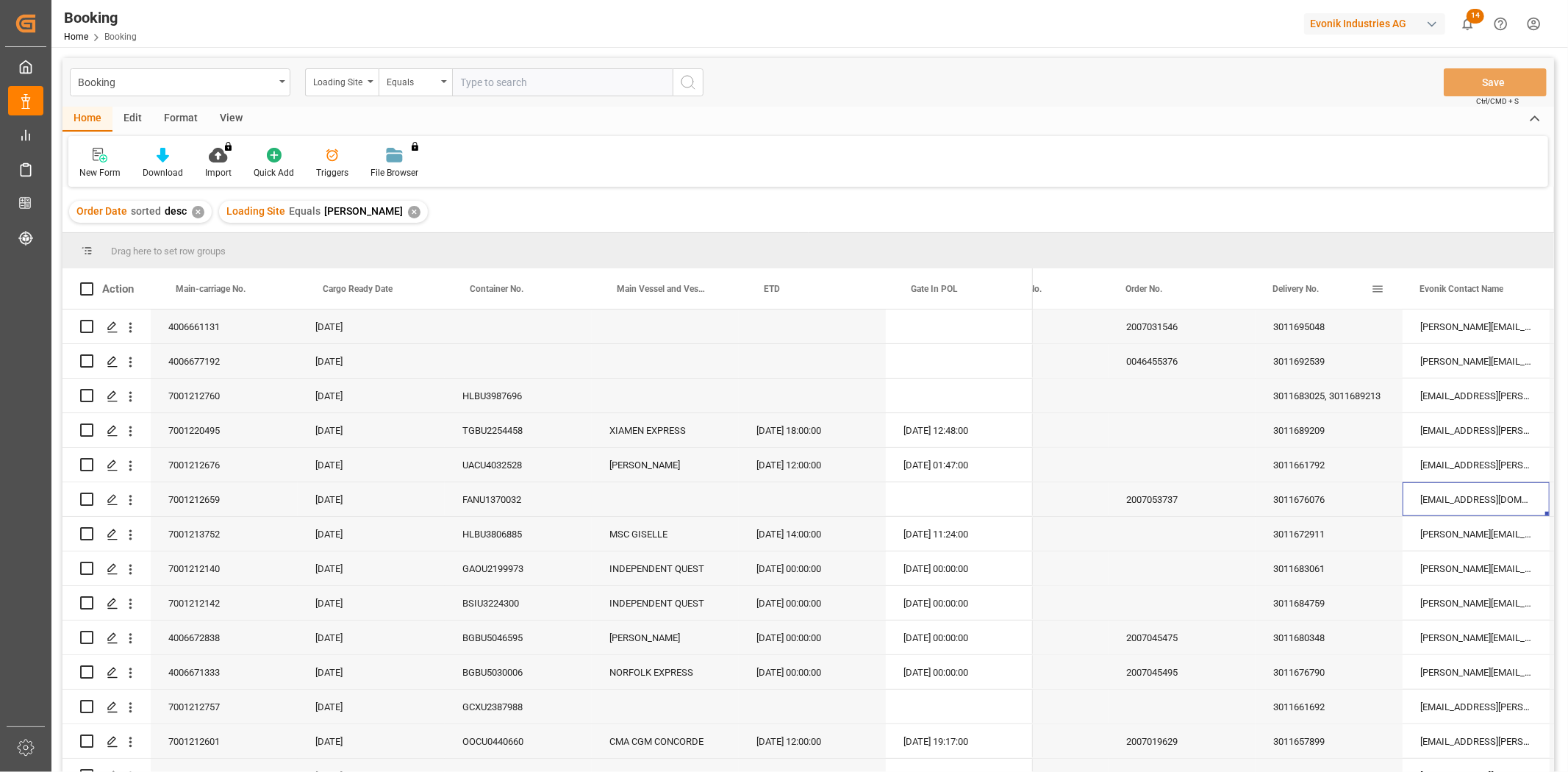
click at [1375, 288] on span at bounding box center [1378, 289] width 13 height 13
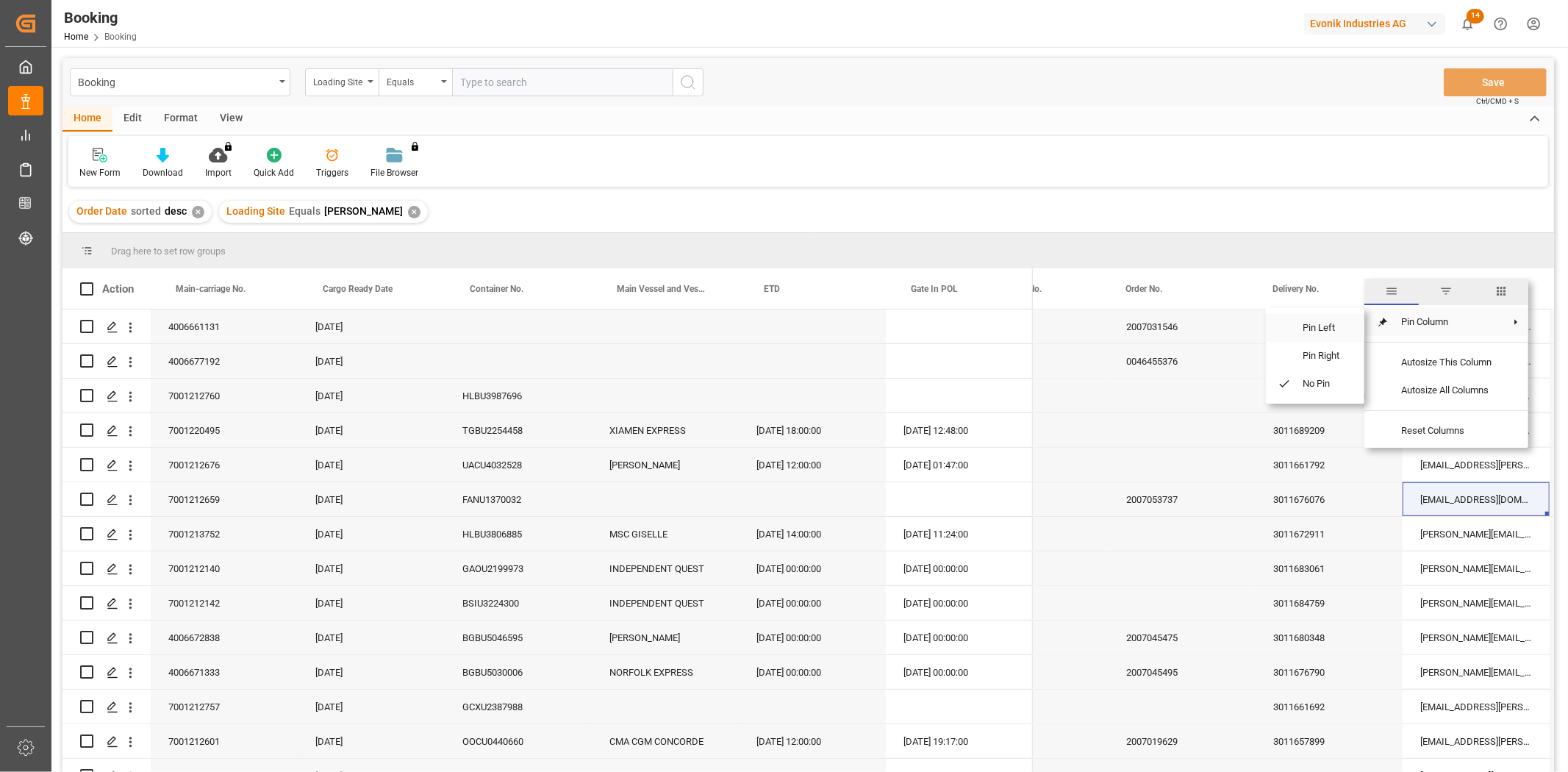
click at [1331, 333] on span "Pin Left" at bounding box center [1321, 328] width 62 height 28
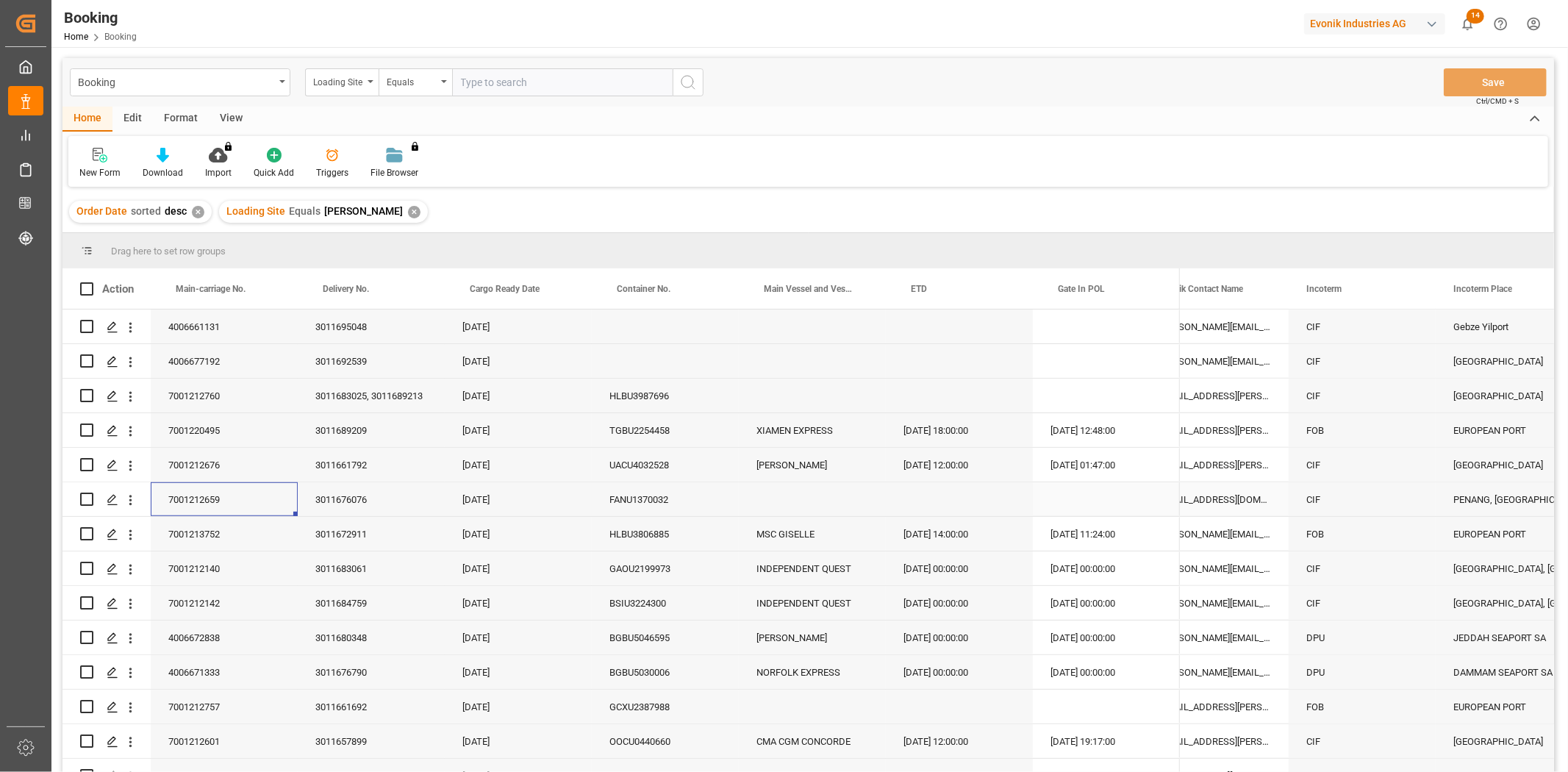
click at [218, 504] on div "7001212659" at bounding box center [224, 498] width 147 height 34
click at [197, 459] on div "7001212676" at bounding box center [224, 465] width 147 height 34
click at [341, 466] on div "3011661792" at bounding box center [371, 465] width 147 height 34
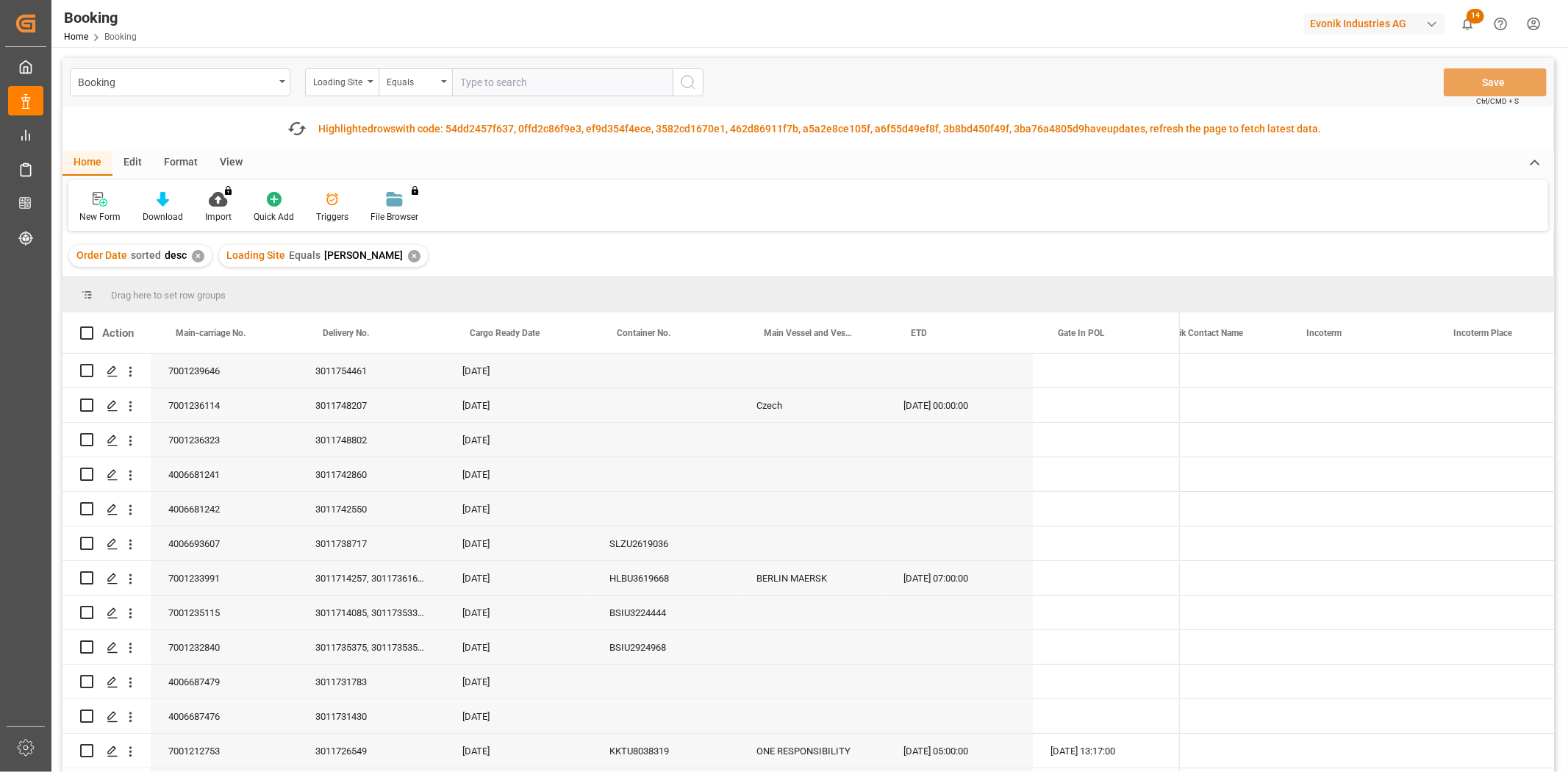
scroll to position [0, 1656]
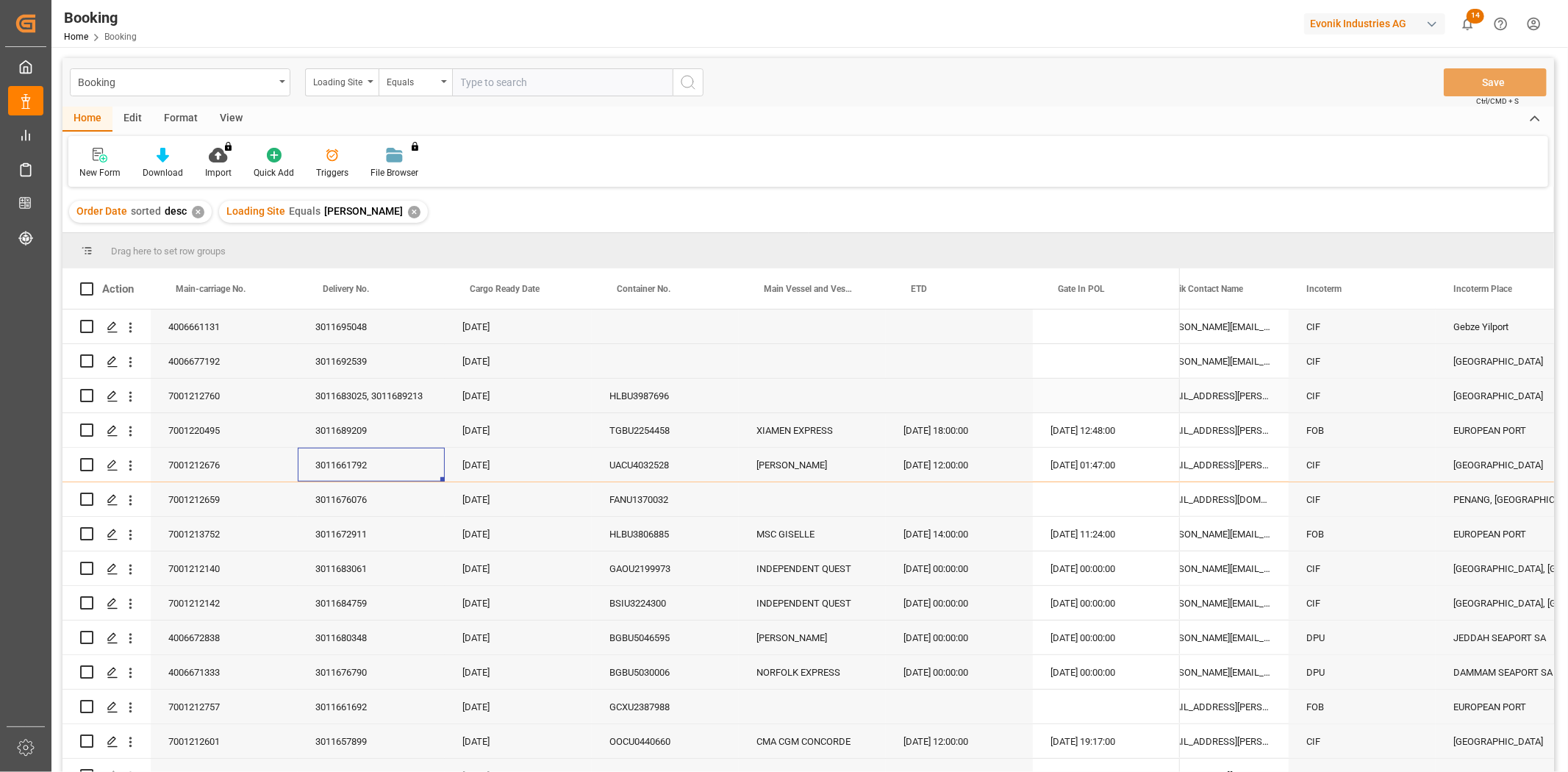
click at [1136, 388] on div "Press SPACE to select this row." at bounding box center [1106, 395] width 147 height 34
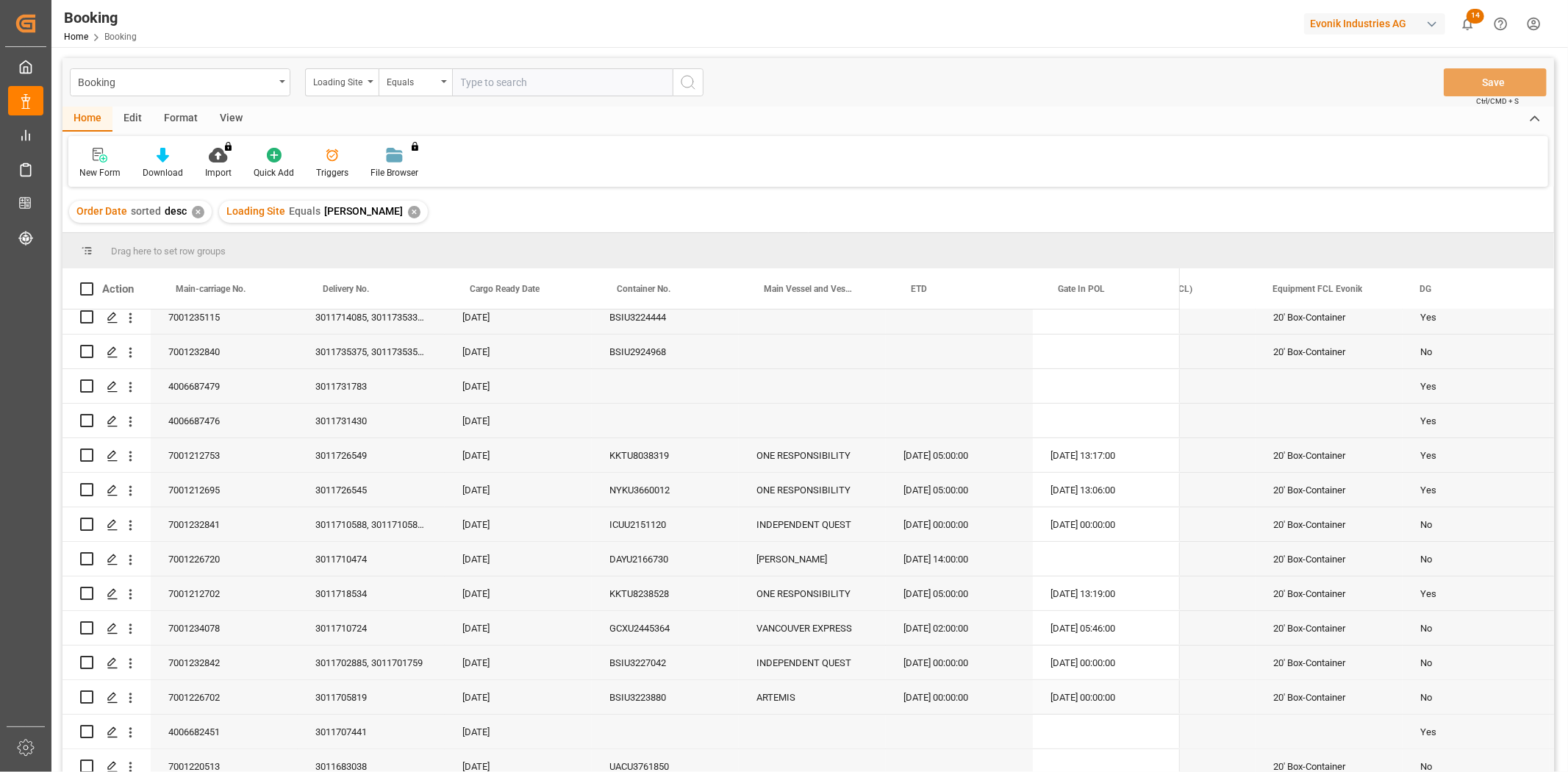
scroll to position [245, 0]
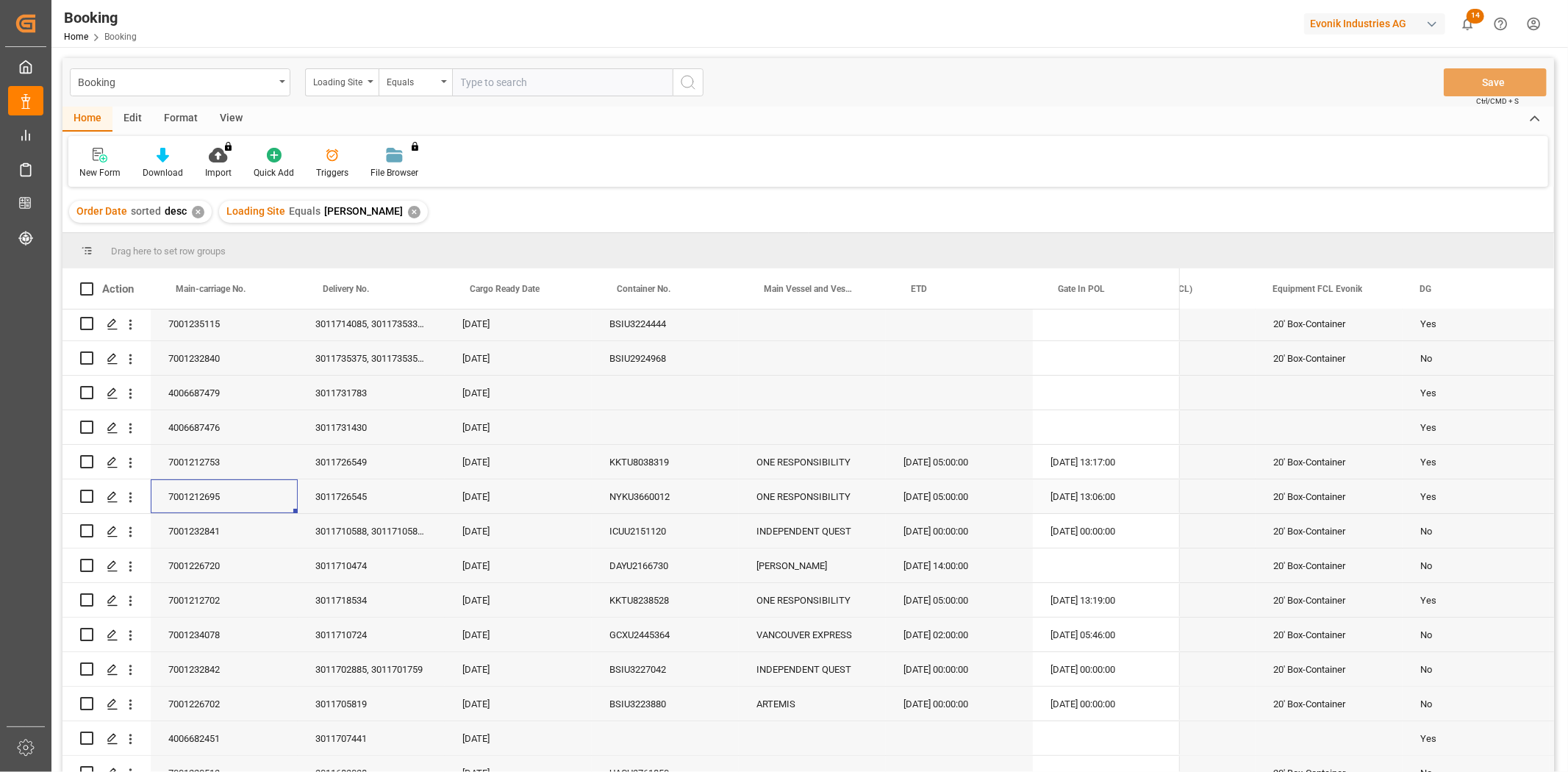
click at [227, 502] on div "7001212695" at bounding box center [224, 495] width 147 height 34
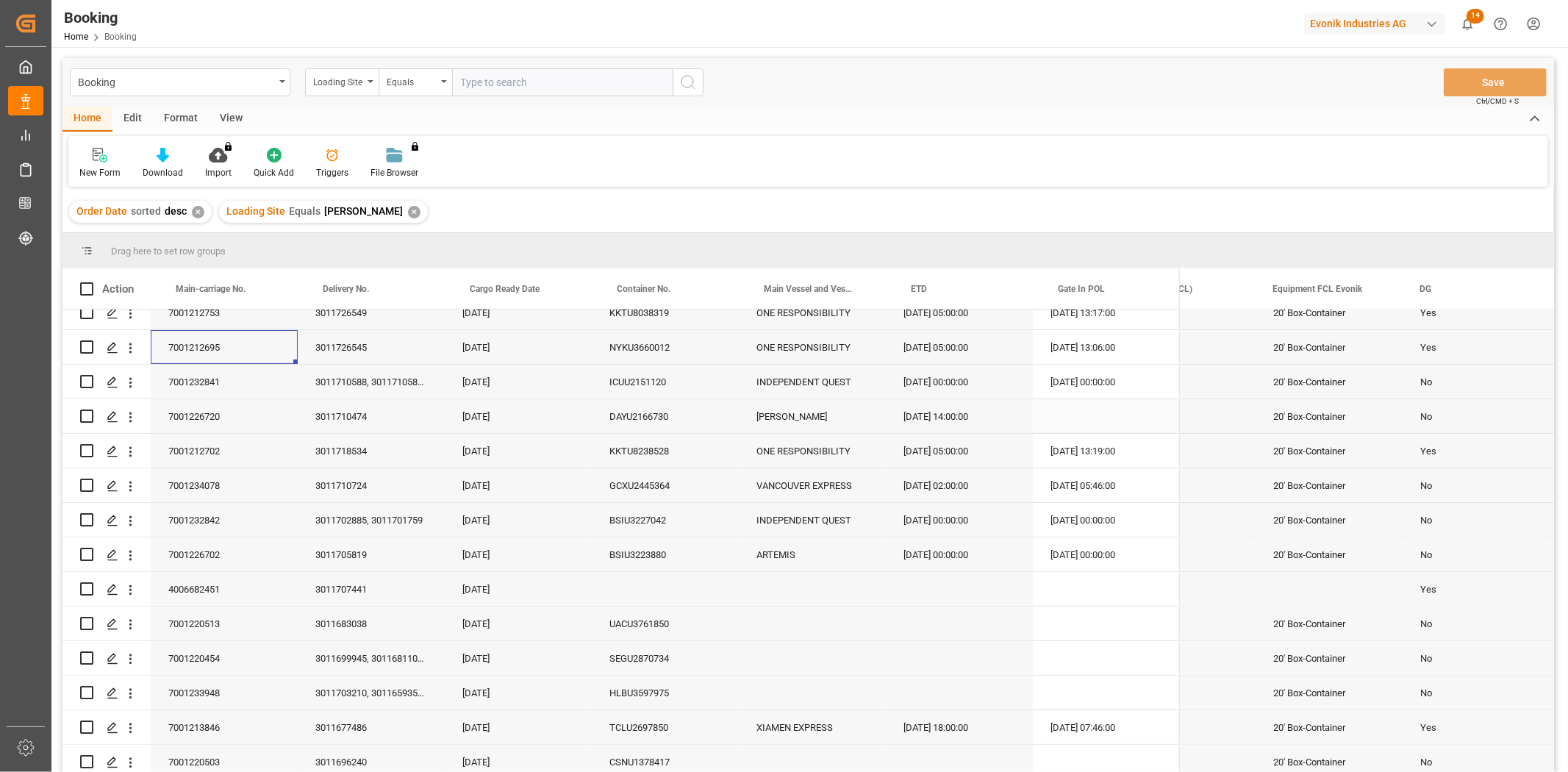
scroll to position [490, 0]
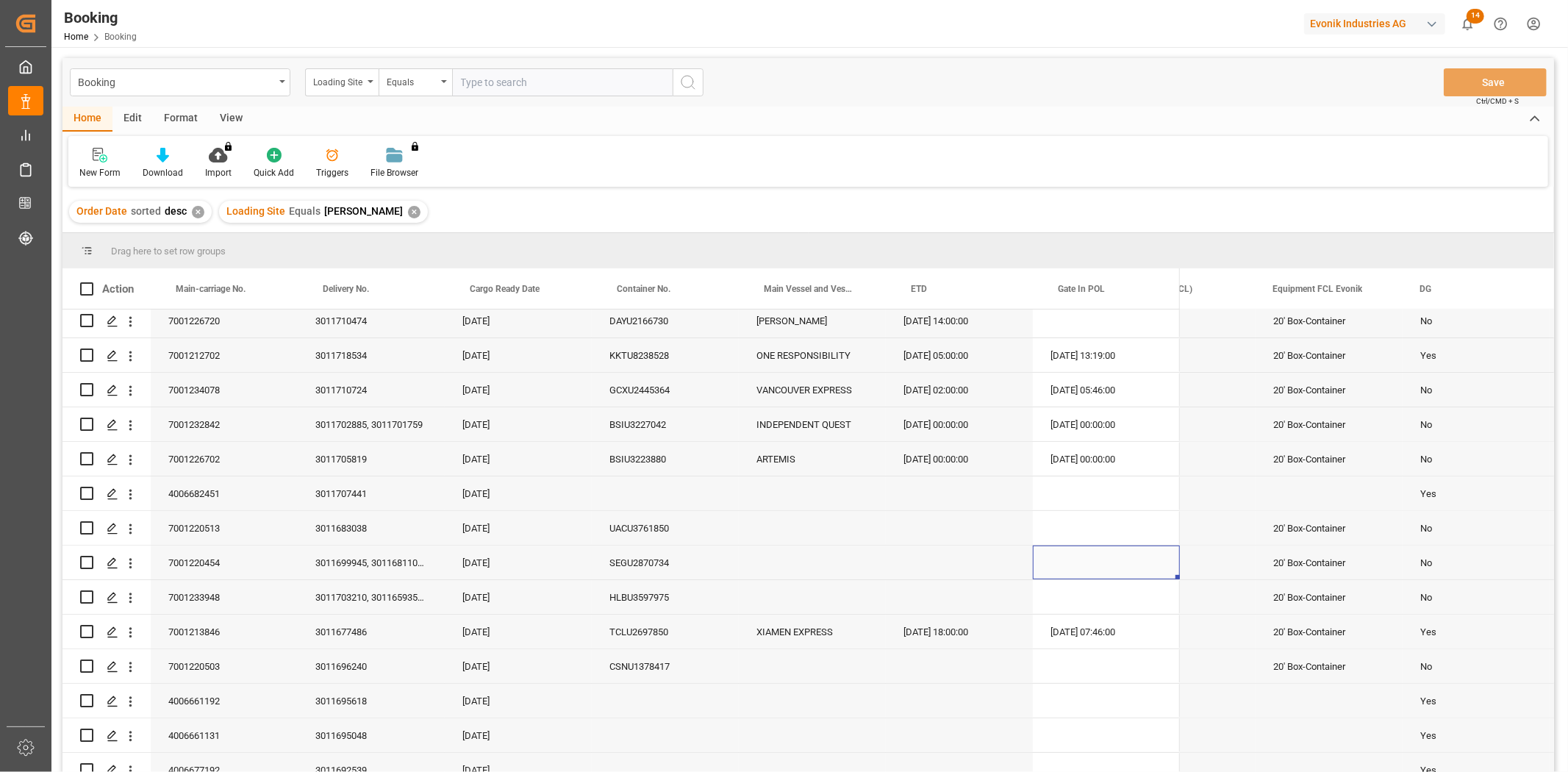
click at [1105, 575] on div "Press SPACE to select this row." at bounding box center [1106, 562] width 147 height 34
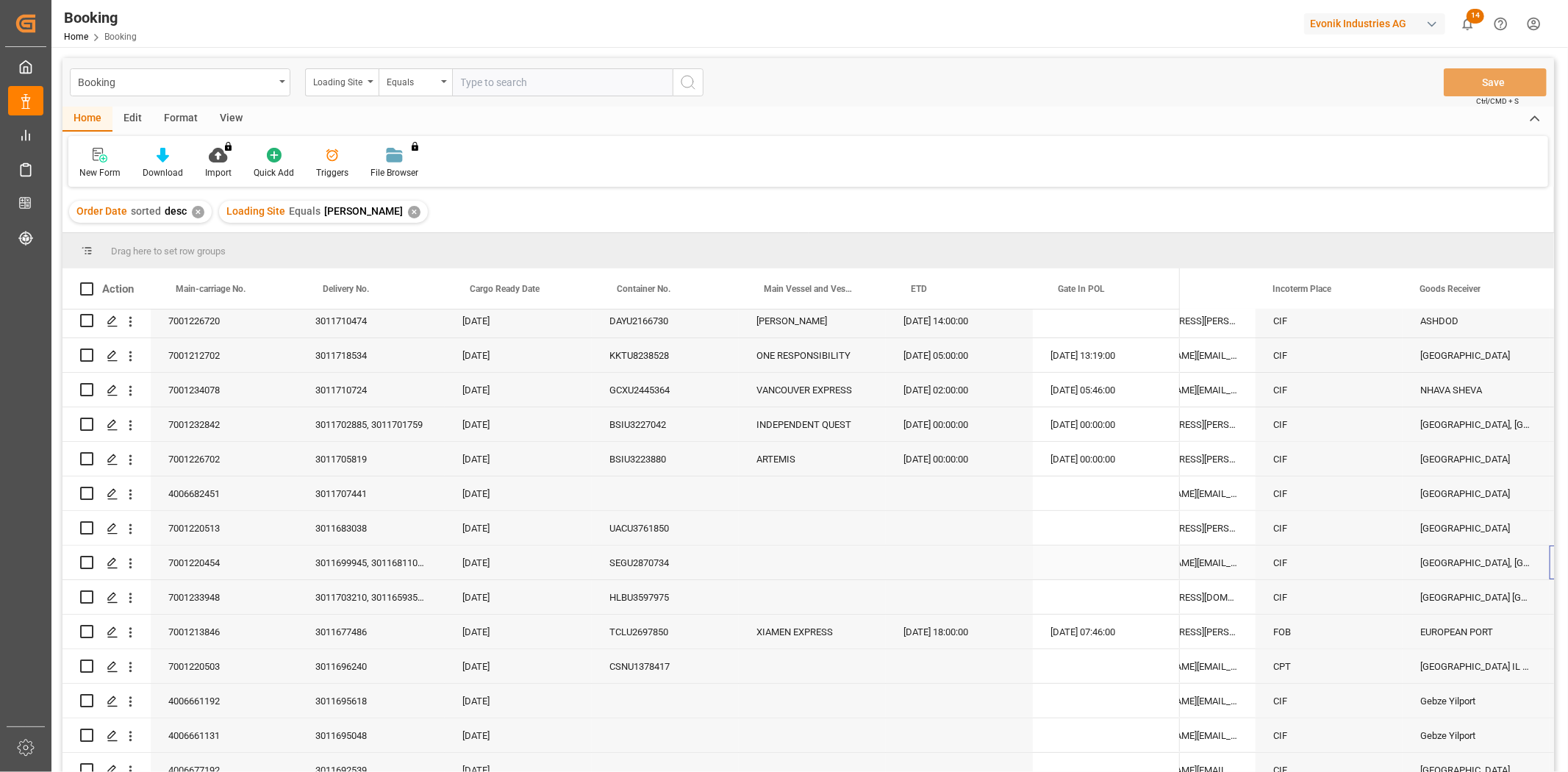
scroll to position [0, 1836]
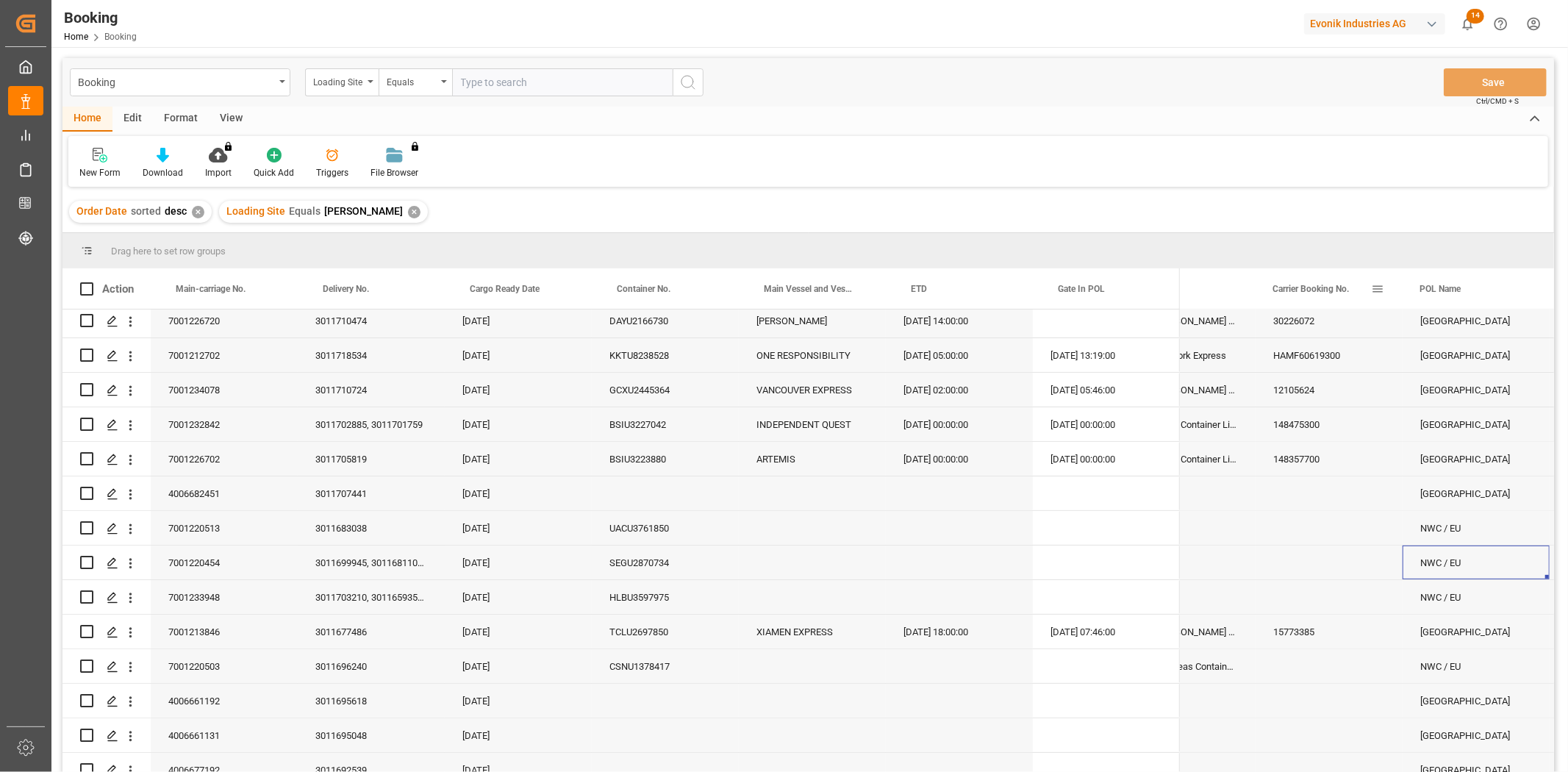
click at [1377, 293] on span at bounding box center [1378, 289] width 13 height 13
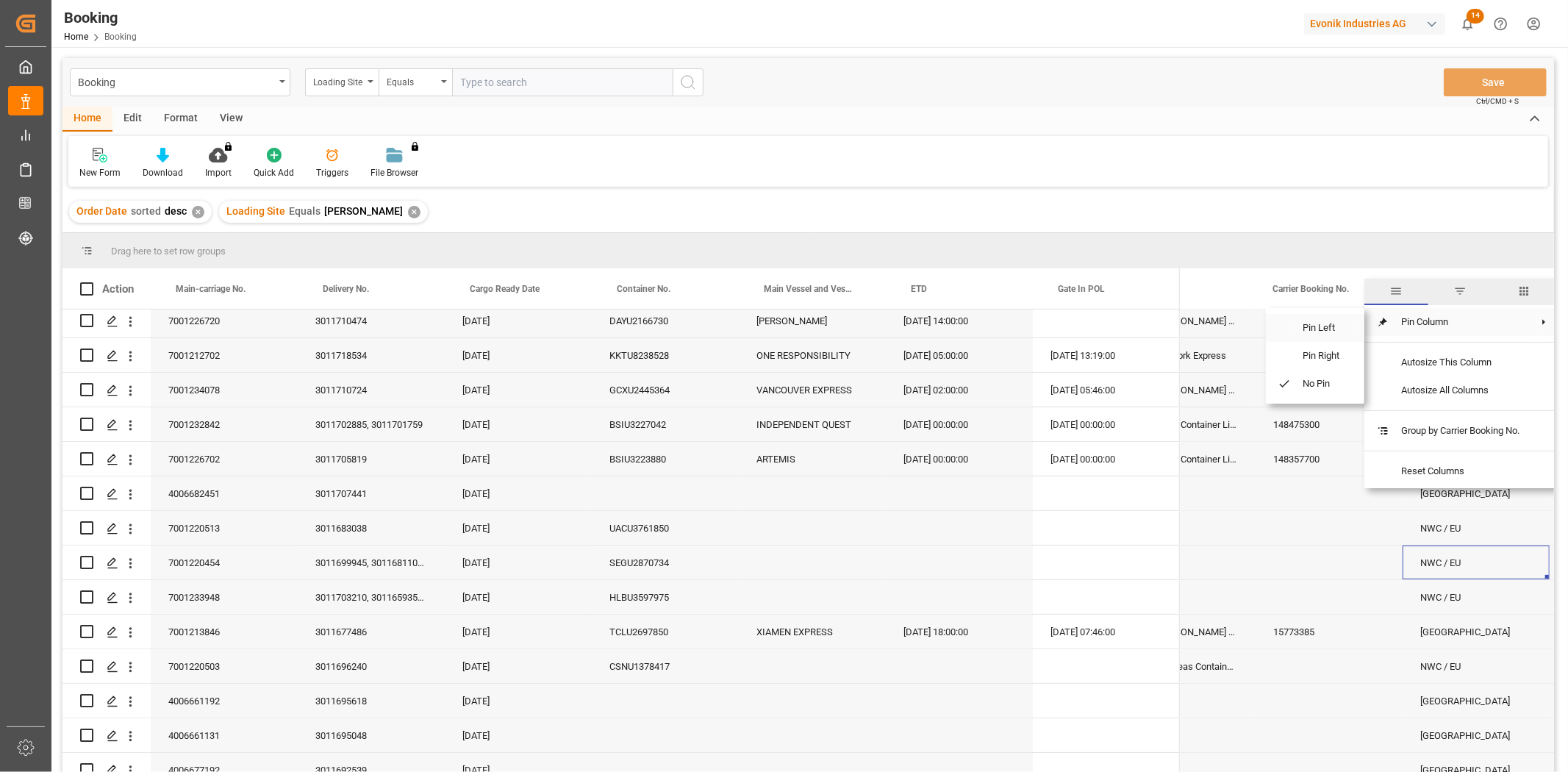
click at [1317, 322] on span "Pin Left" at bounding box center [1321, 328] width 62 height 28
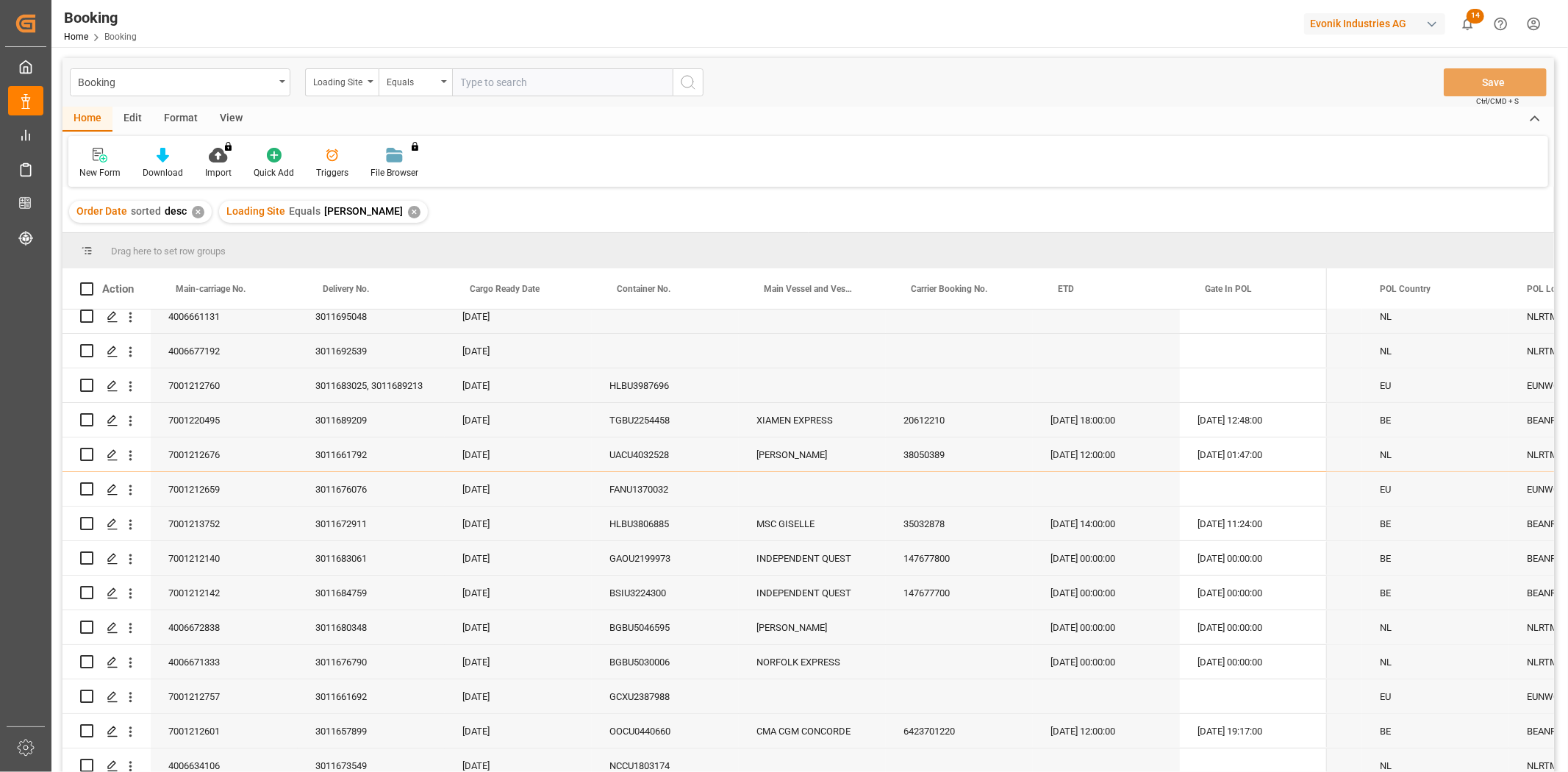
scroll to position [898, 0]
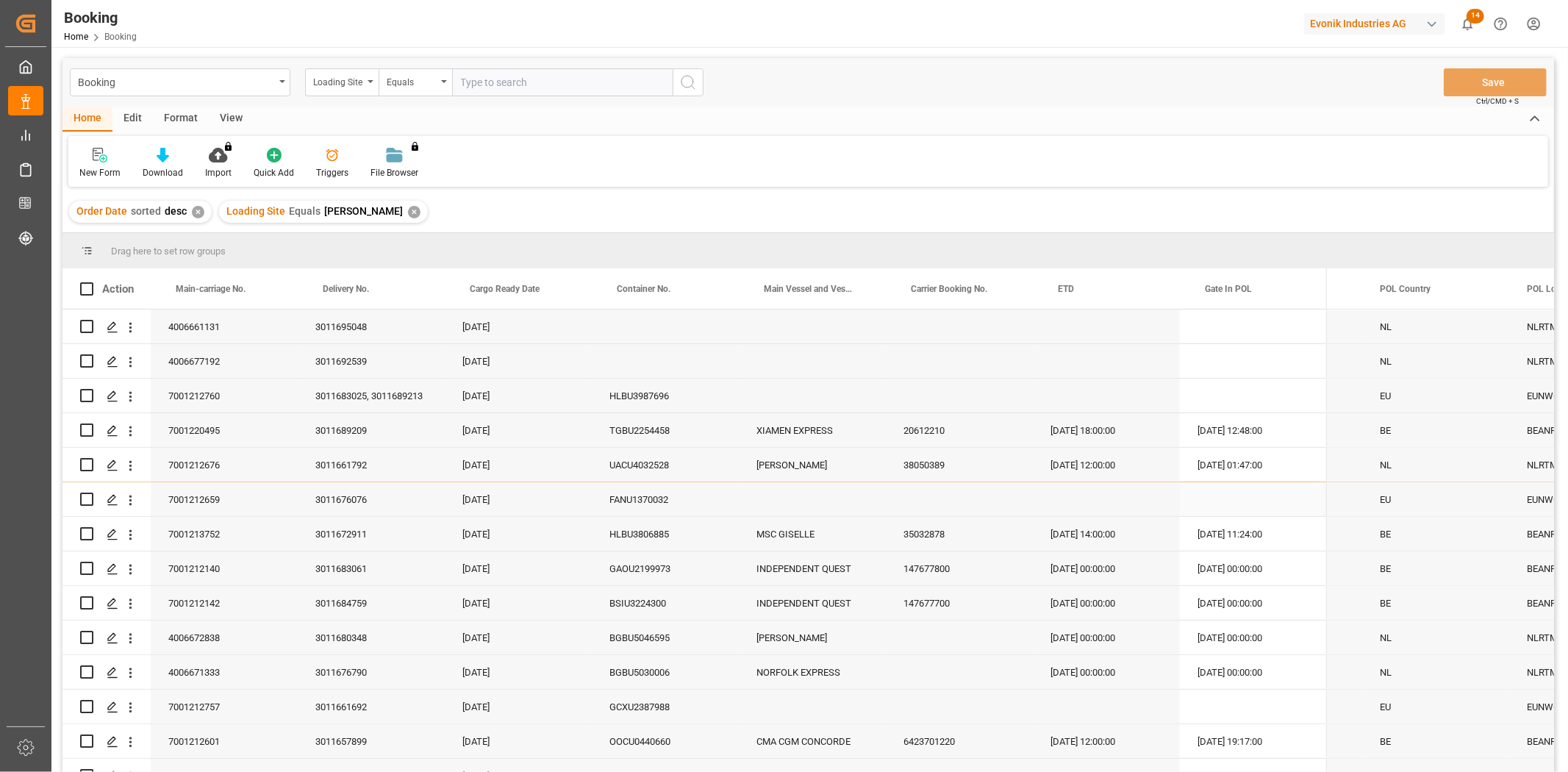
click at [226, 500] on div "7001212659" at bounding box center [224, 498] width 147 height 34
